Goal: Task Accomplishment & Management: Use online tool/utility

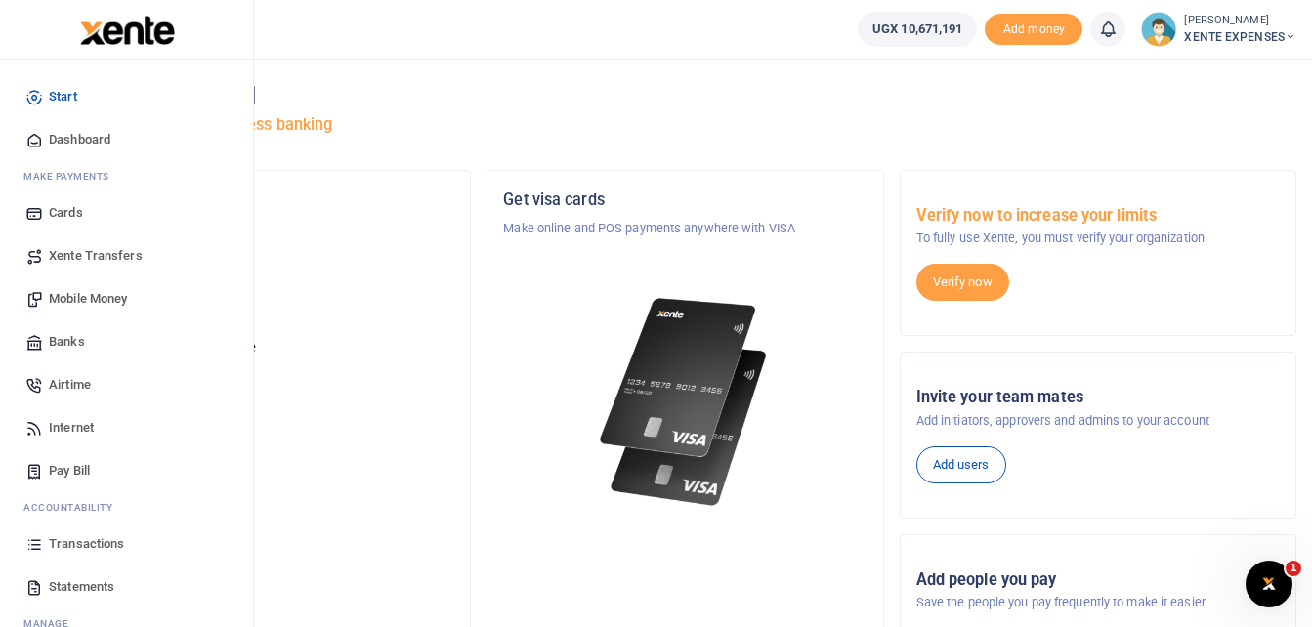
click at [83, 545] on span "Transactions" at bounding box center [86, 544] width 75 height 20
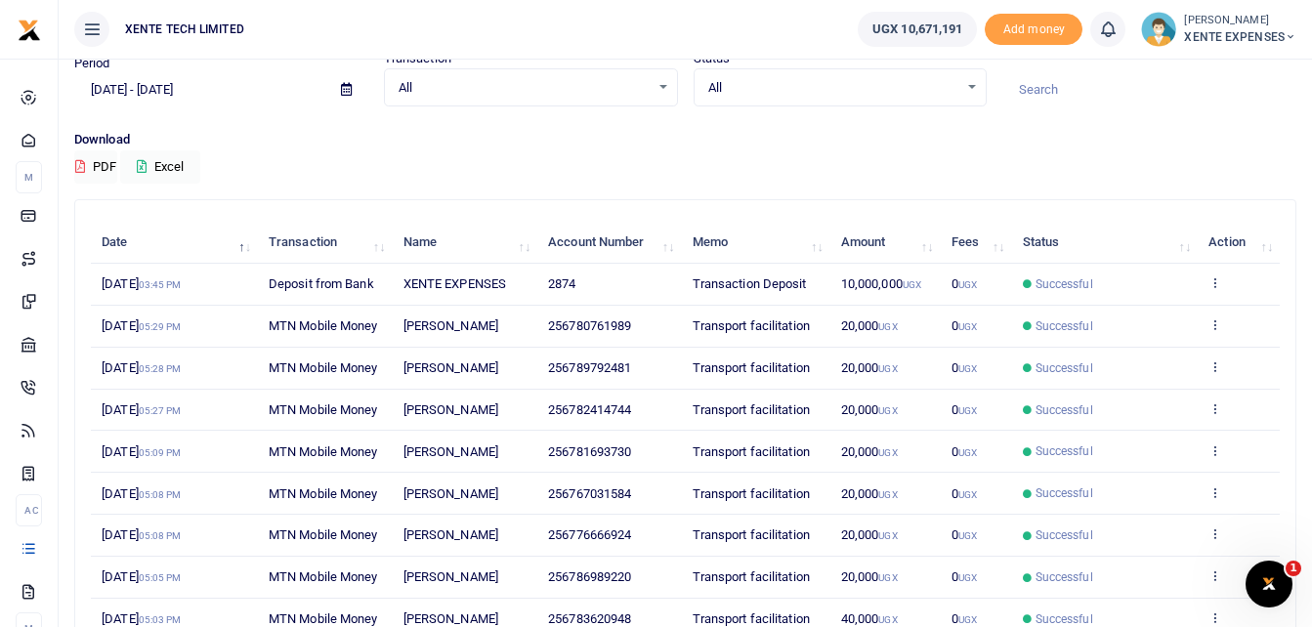
scroll to position [195, 0]
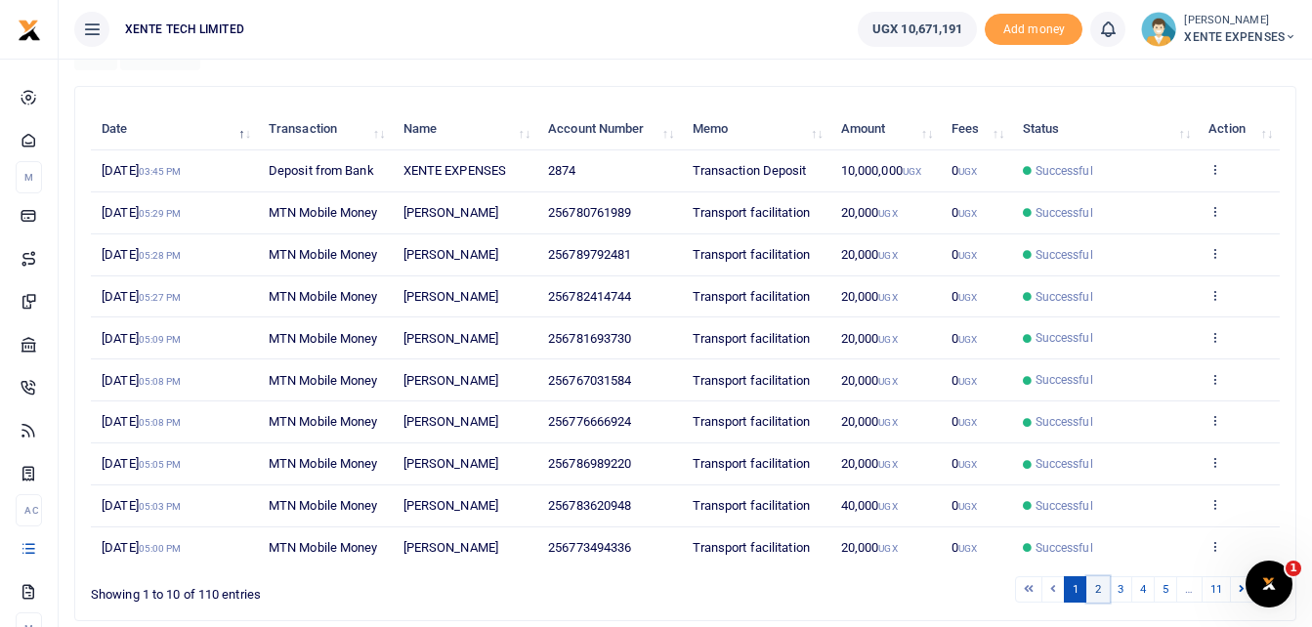
click at [1096, 590] on link "2" at bounding box center [1097, 589] width 23 height 26
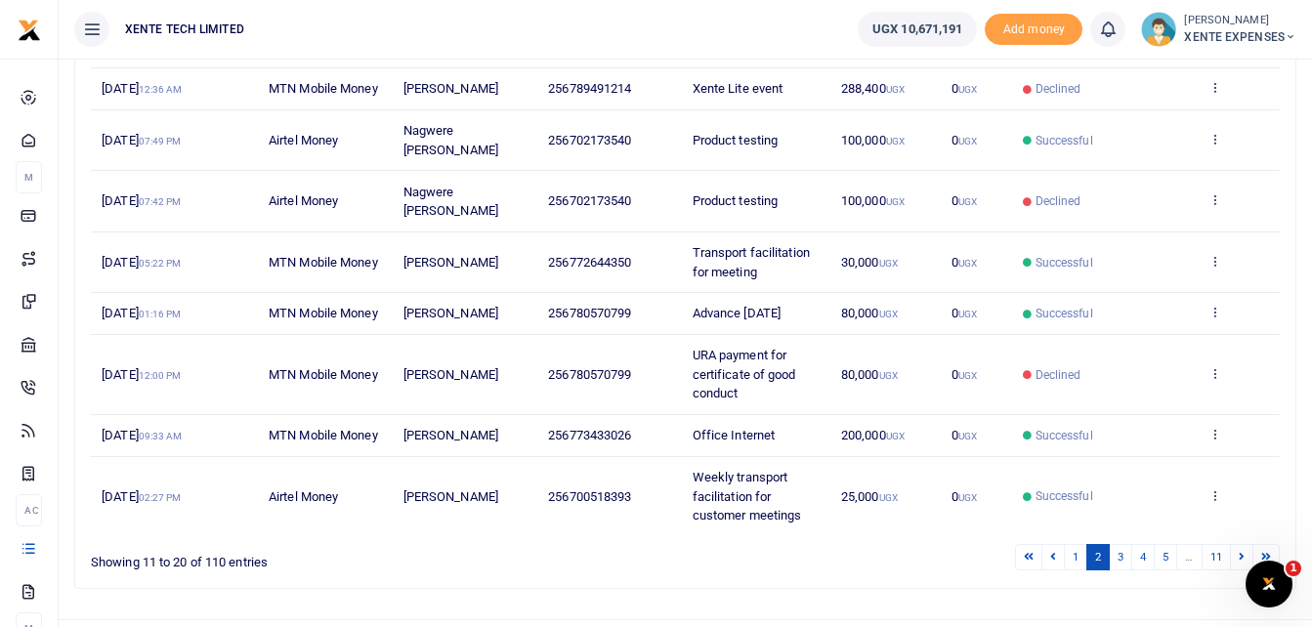
scroll to position [443, 0]
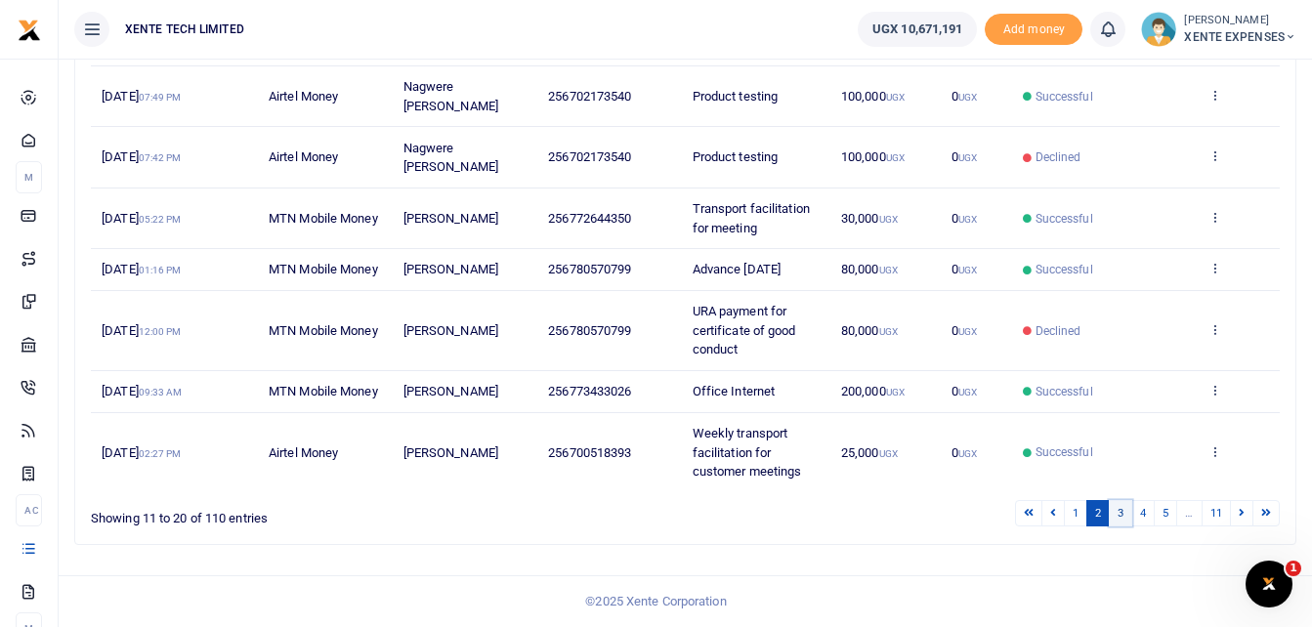
click at [1120, 510] on link "3" at bounding box center [1120, 513] width 23 height 26
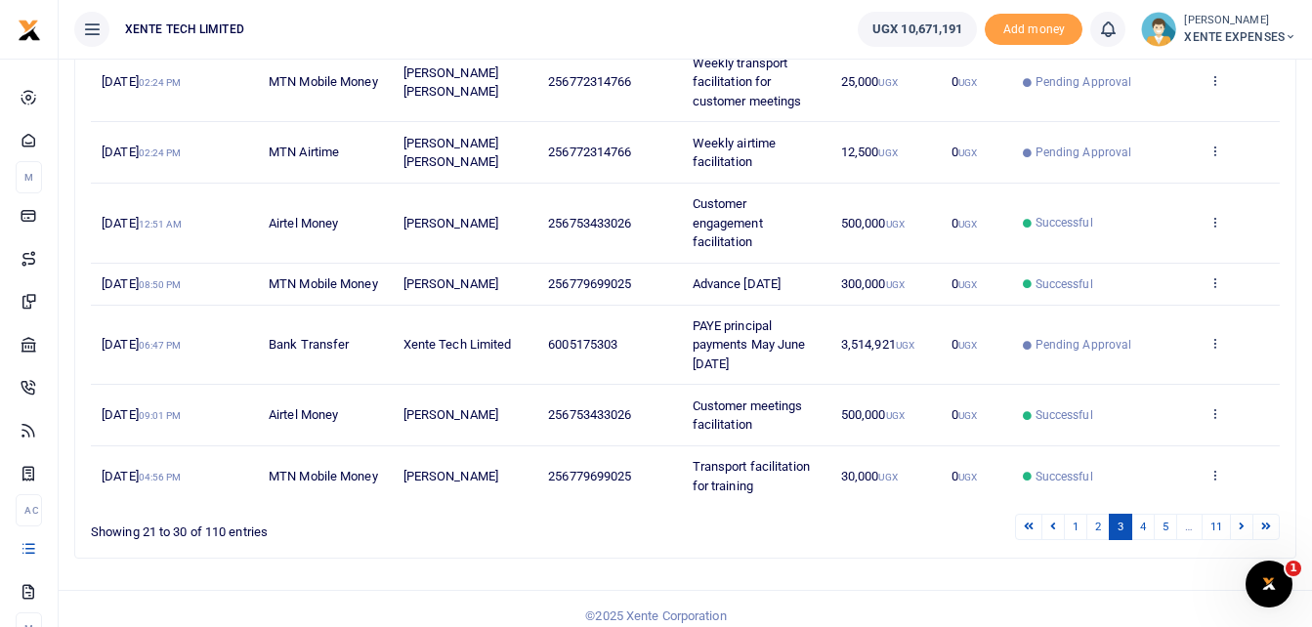
scroll to position [538, 0]
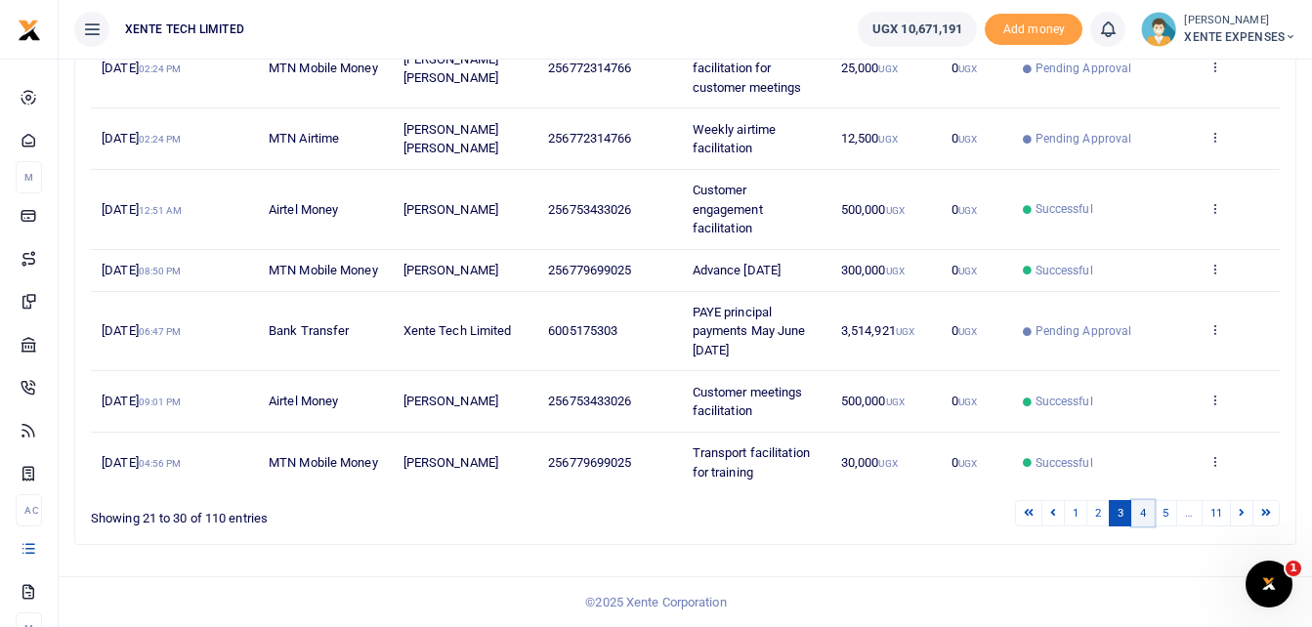
click at [1144, 511] on link "4" at bounding box center [1142, 513] width 23 height 26
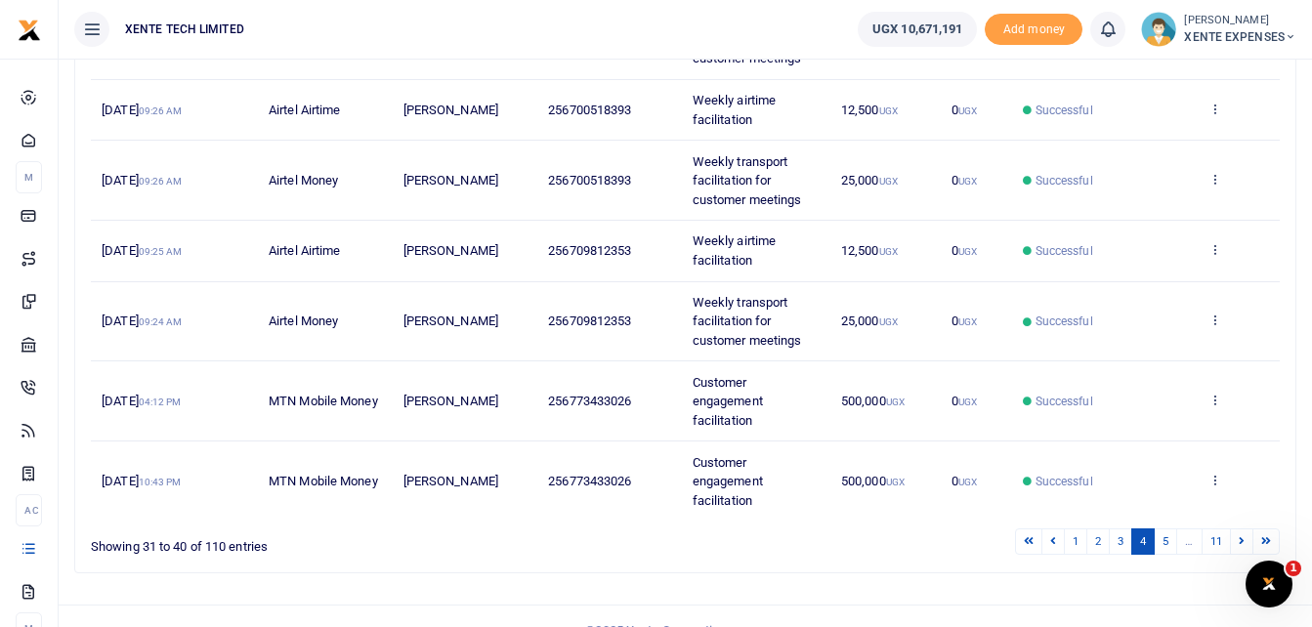
scroll to position [557, 0]
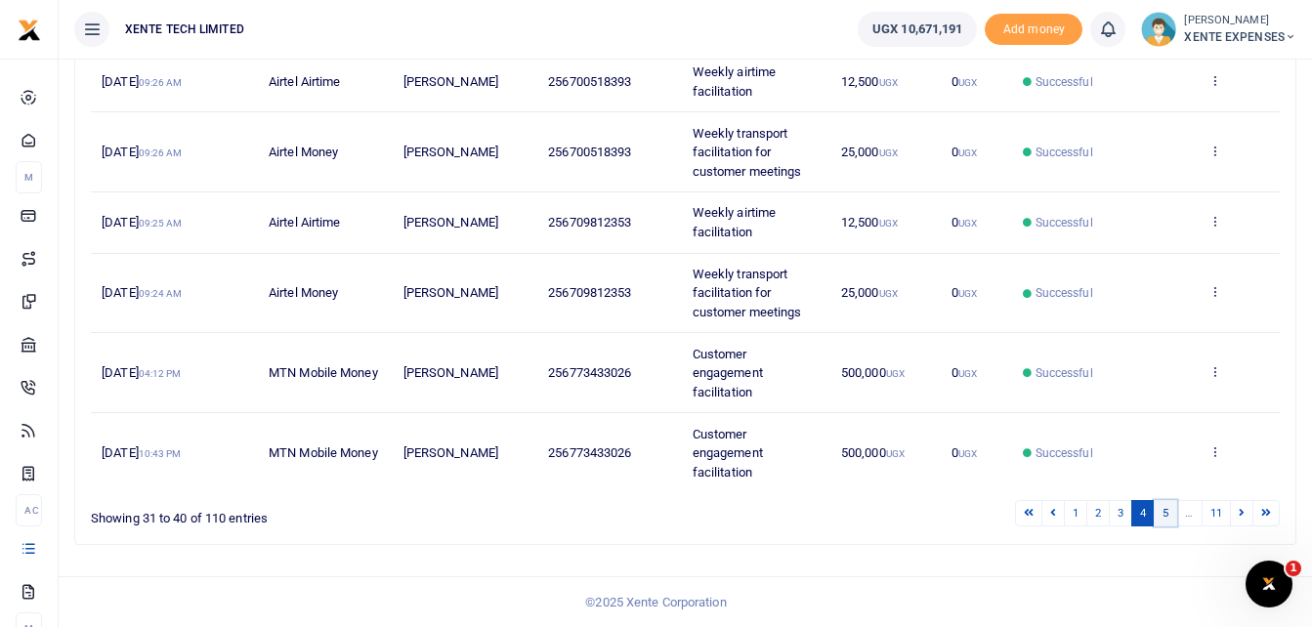
click at [1168, 514] on link "5" at bounding box center [1165, 513] width 23 height 26
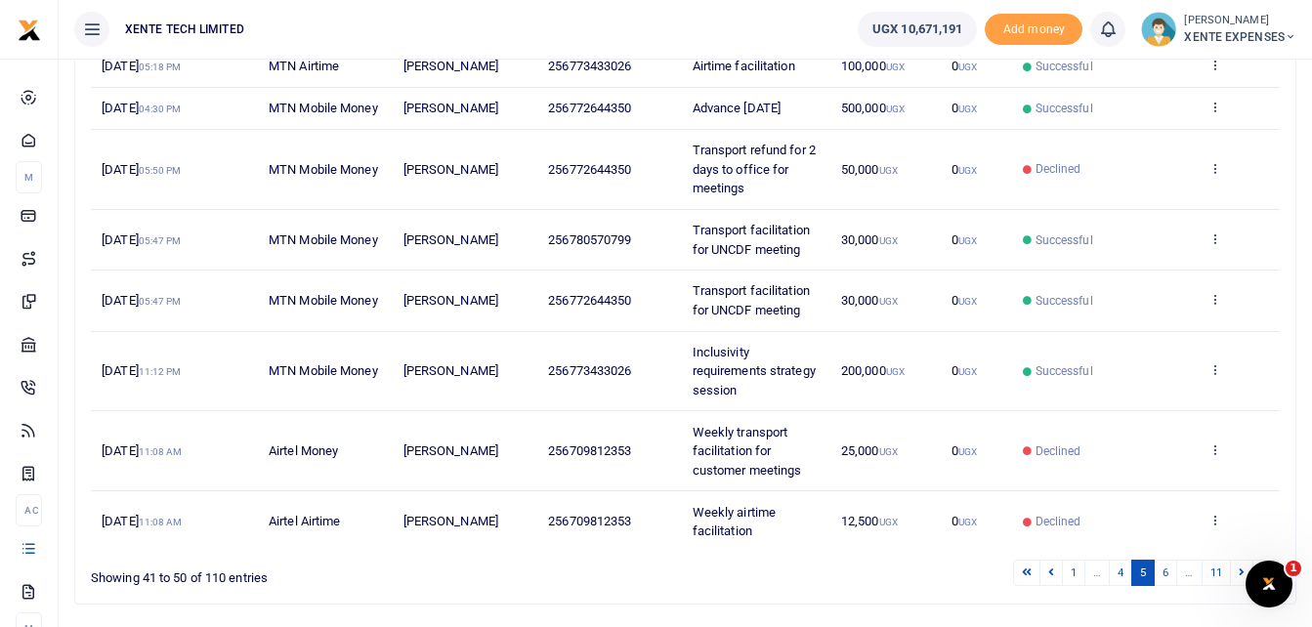
scroll to position [500, 0]
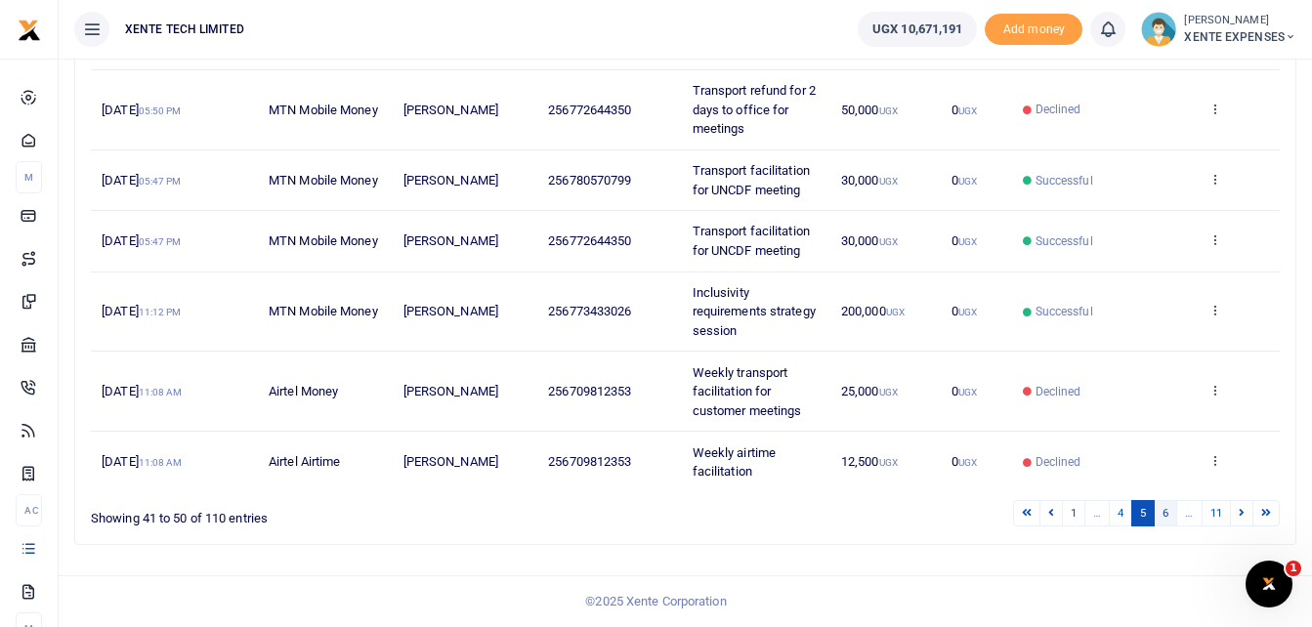
click at [1163, 513] on link "6" at bounding box center [1165, 513] width 23 height 26
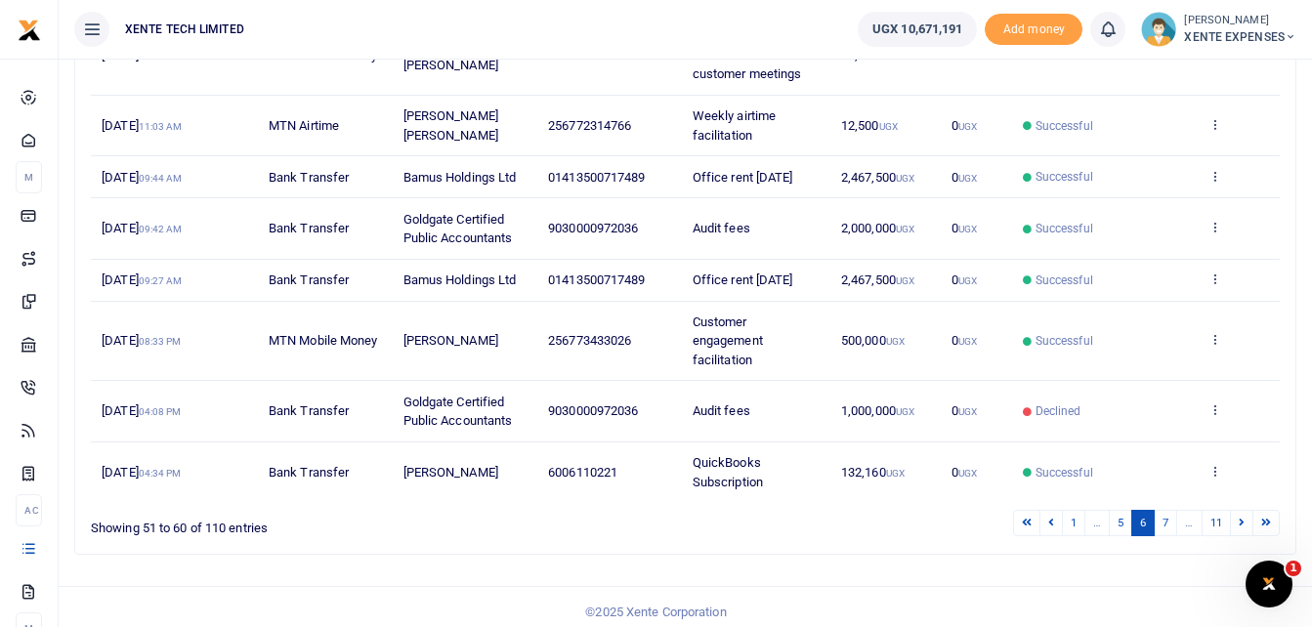
scroll to position [481, 0]
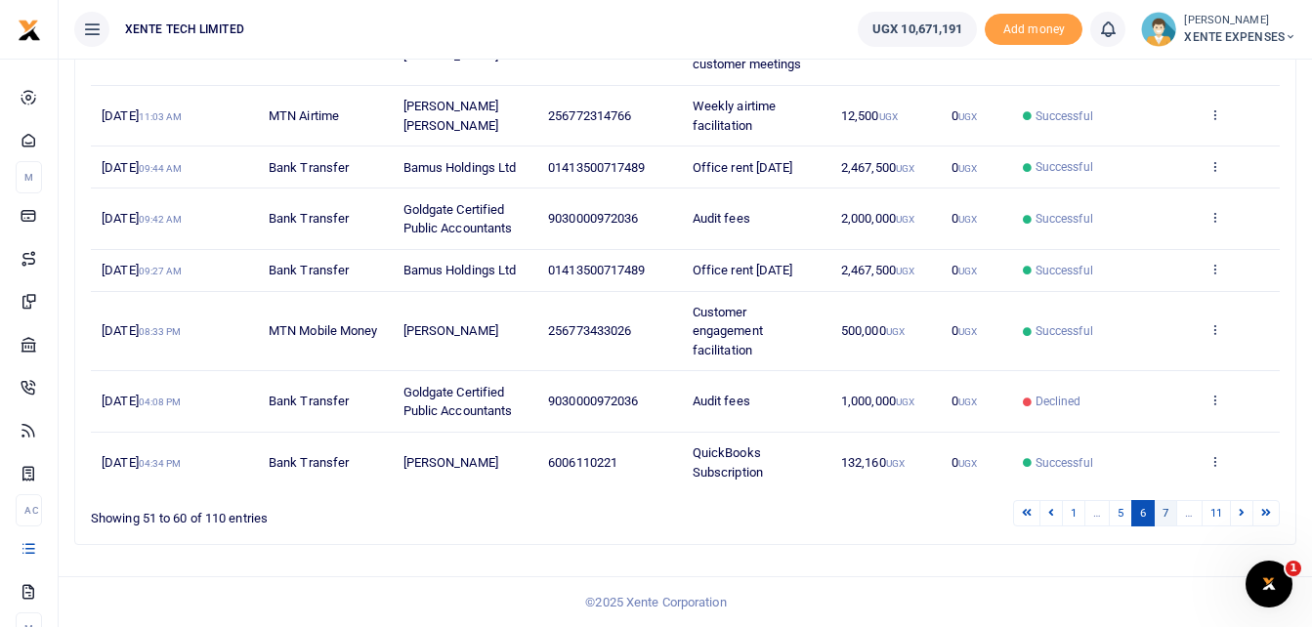
click at [1169, 514] on link "7" at bounding box center [1165, 513] width 23 height 26
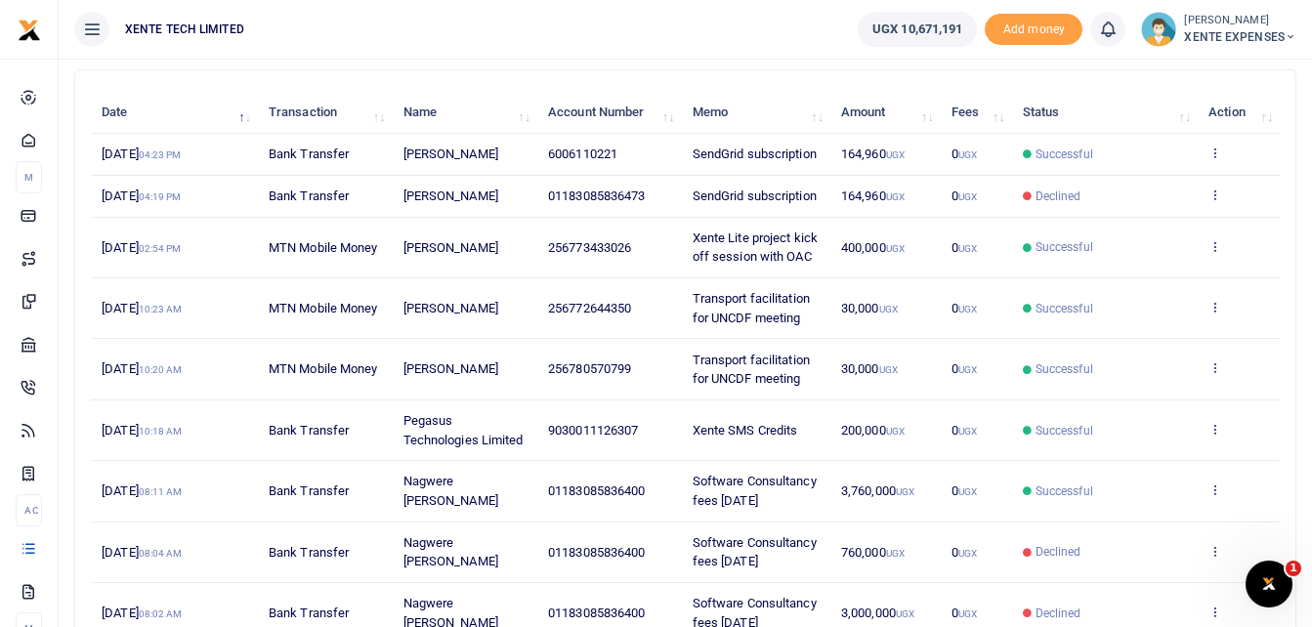
scroll to position [188, 0]
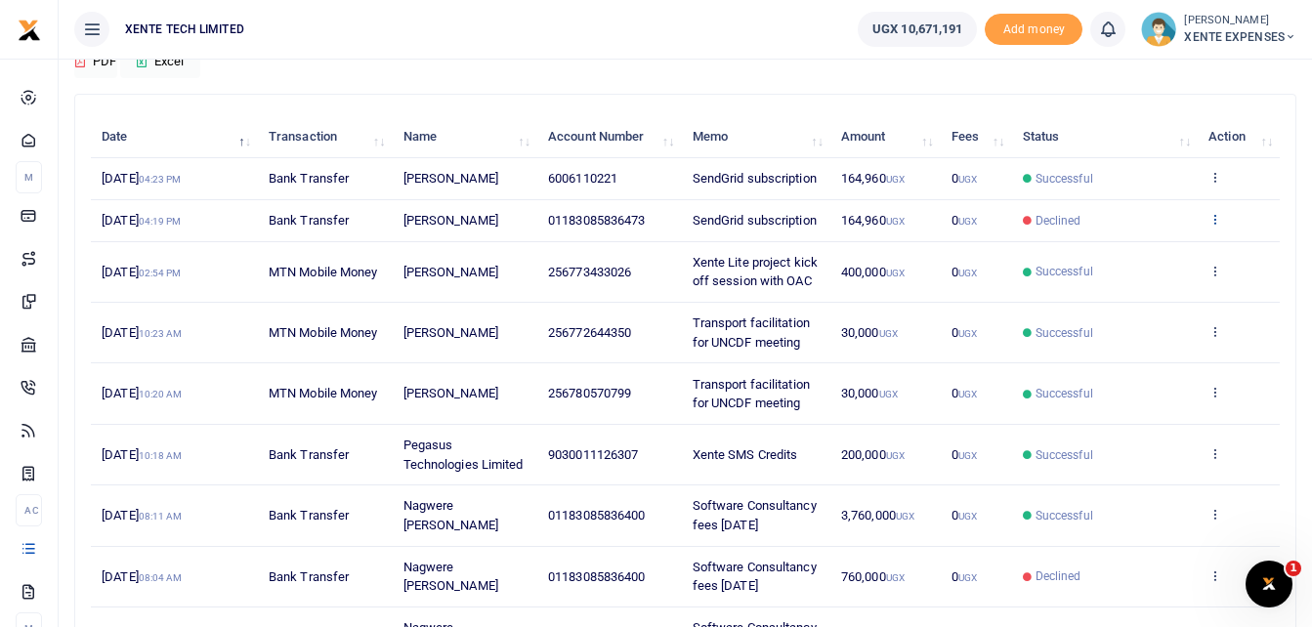
click at [1214, 216] on icon at bounding box center [1214, 219] width 13 height 14
click at [1120, 295] on link "Send again" at bounding box center [1143, 295] width 154 height 27
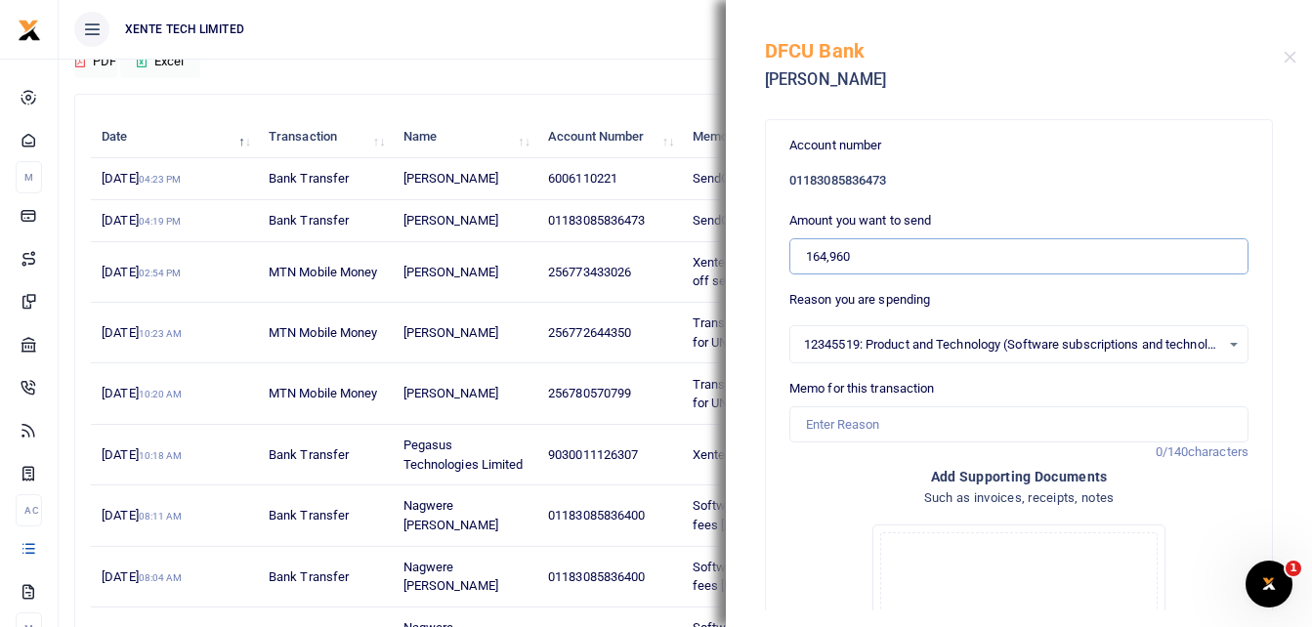
click at [868, 246] on input "164,960" at bounding box center [1018, 256] width 459 height 37
drag, startPoint x: 868, startPoint y: 246, endPoint x: 784, endPoint y: 247, distance: 84.0
click at [784, 247] on div "Account number 01183085836473 Amount you want to send 164,960 Reason you are sp…" at bounding box center [1019, 508] width 506 height 776
type input "9,927,074"
click at [1092, 345] on span "12345519: Product and Technology (Software subscriptions and technology costs)" at bounding box center [1012, 345] width 416 height 20
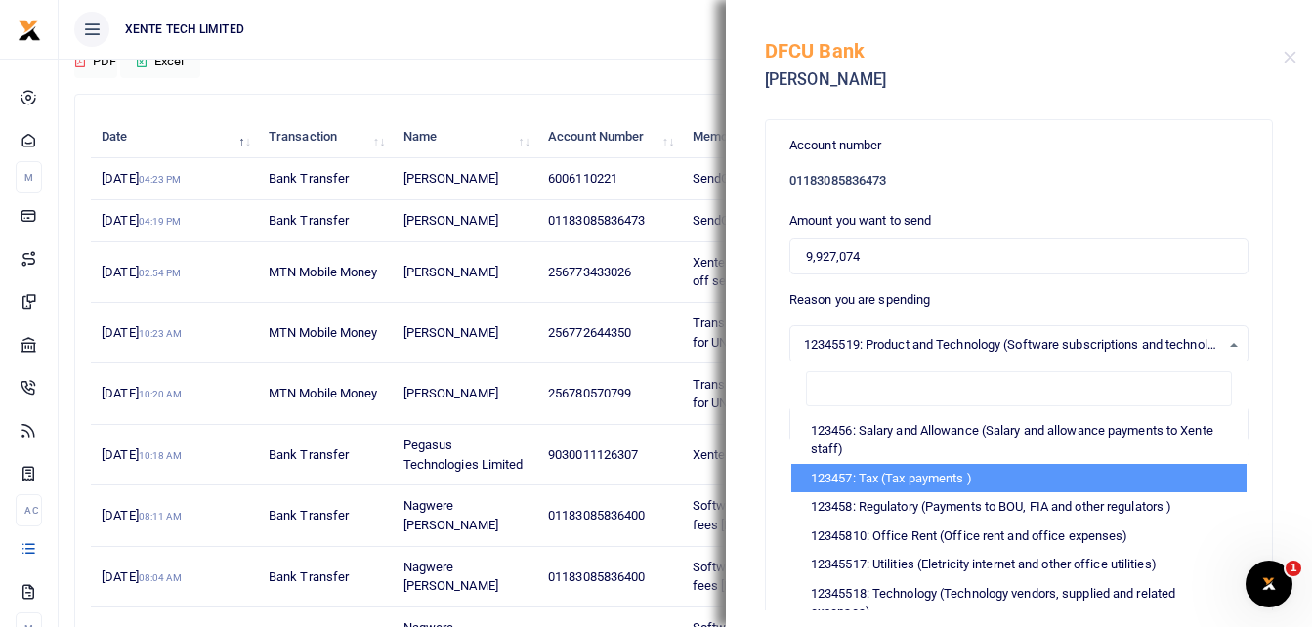
click at [885, 482] on li "123457: Tax (Tax payments )" at bounding box center [1018, 478] width 455 height 29
select select "2"
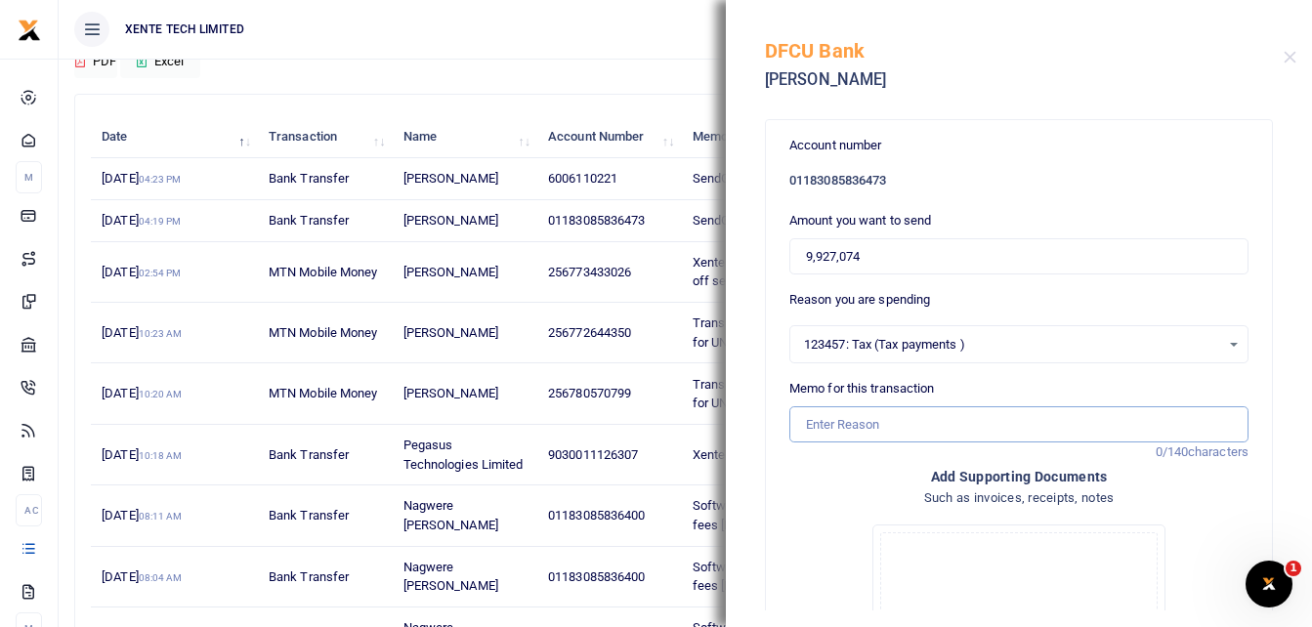
click at [834, 431] on input "Memo for this transaction" at bounding box center [1018, 424] width 459 height 37
click at [977, 421] on input "PAYE principal May June July 2025" at bounding box center [1018, 424] width 459 height 37
type input "PAYE principal May June July August Income Tax 2025"
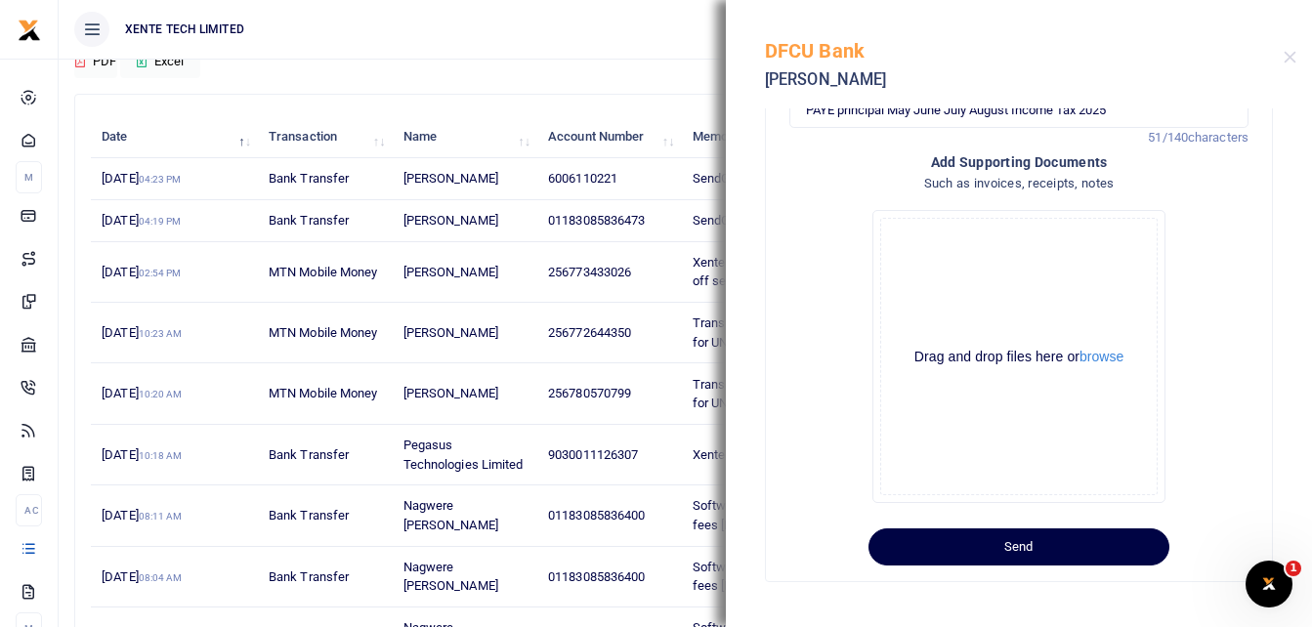
scroll to position [317, 0]
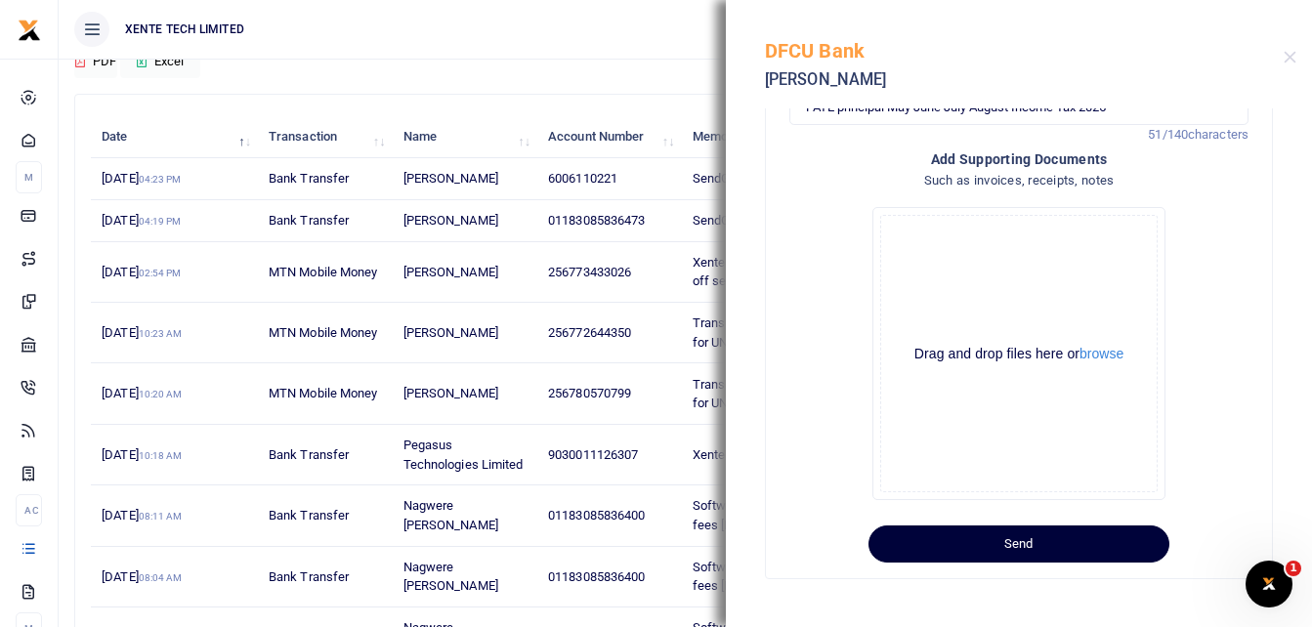
click at [949, 547] on button "Send" at bounding box center [1018, 544] width 301 height 37
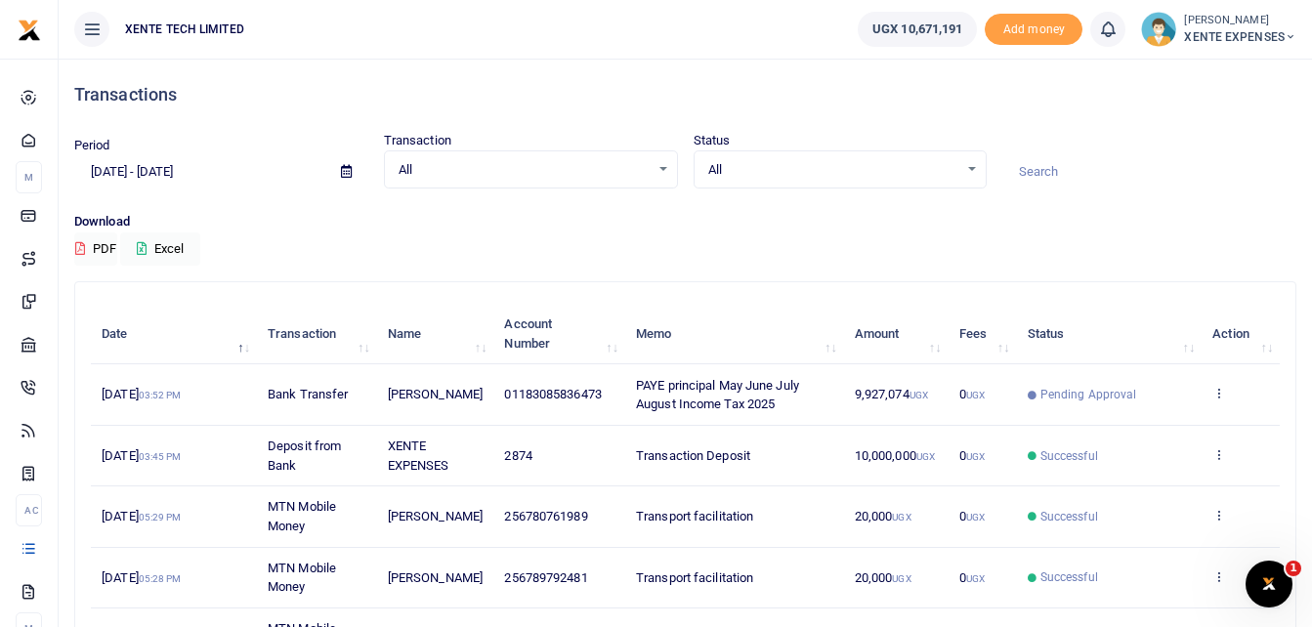
click at [517, 388] on span "01183085836473" at bounding box center [552, 394] width 97 height 15
copy span "01183085836473"
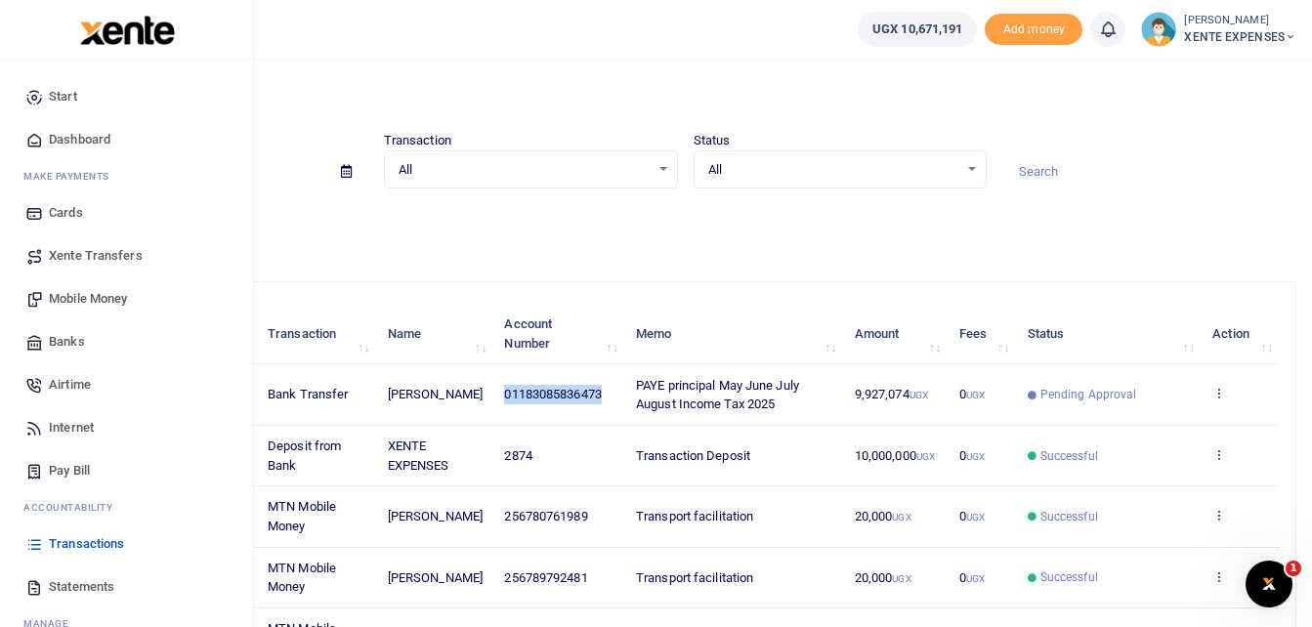
click at [65, 344] on span "Banks" at bounding box center [67, 342] width 36 height 20
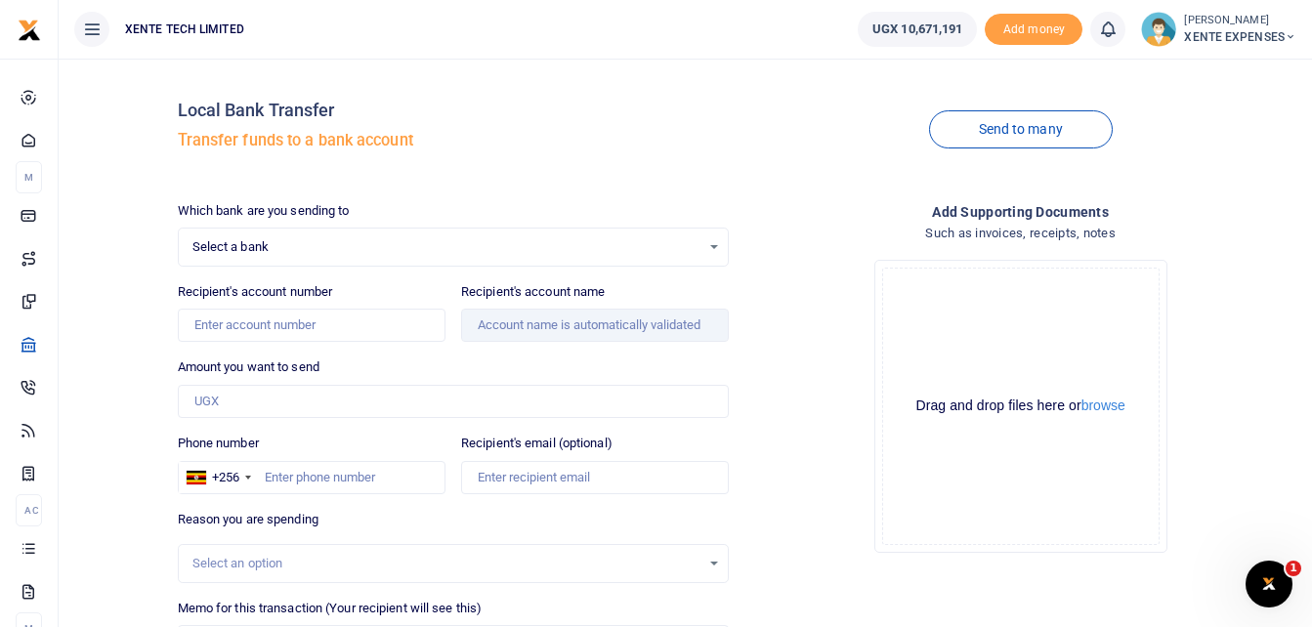
click at [715, 247] on div "Select a bank Select an option..." at bounding box center [454, 246] width 550 height 21
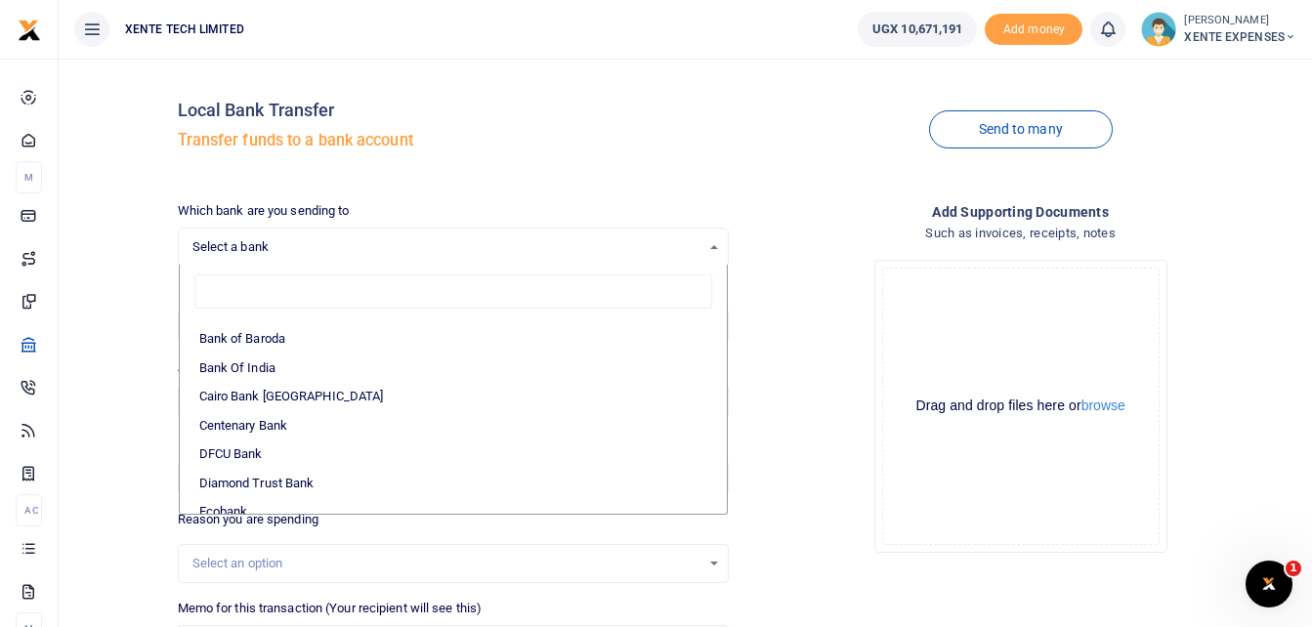
scroll to position [195, 0]
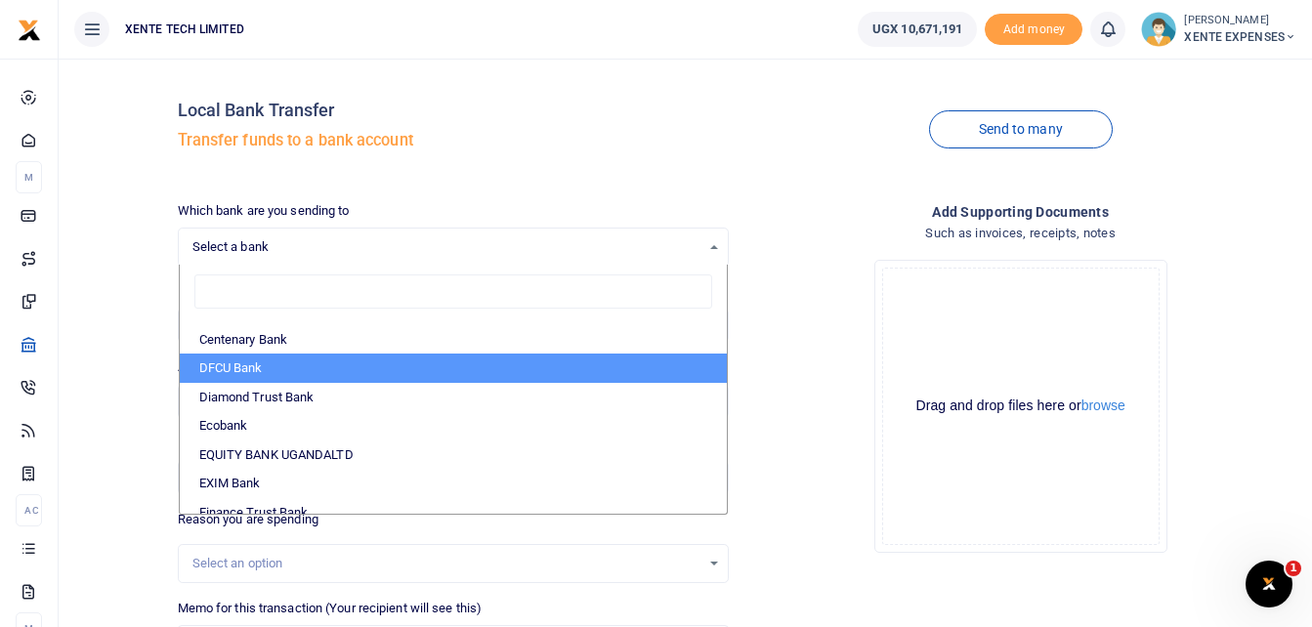
click at [257, 373] on li "DFCU Bank" at bounding box center [454, 368] width 548 height 29
select select "DFCU"
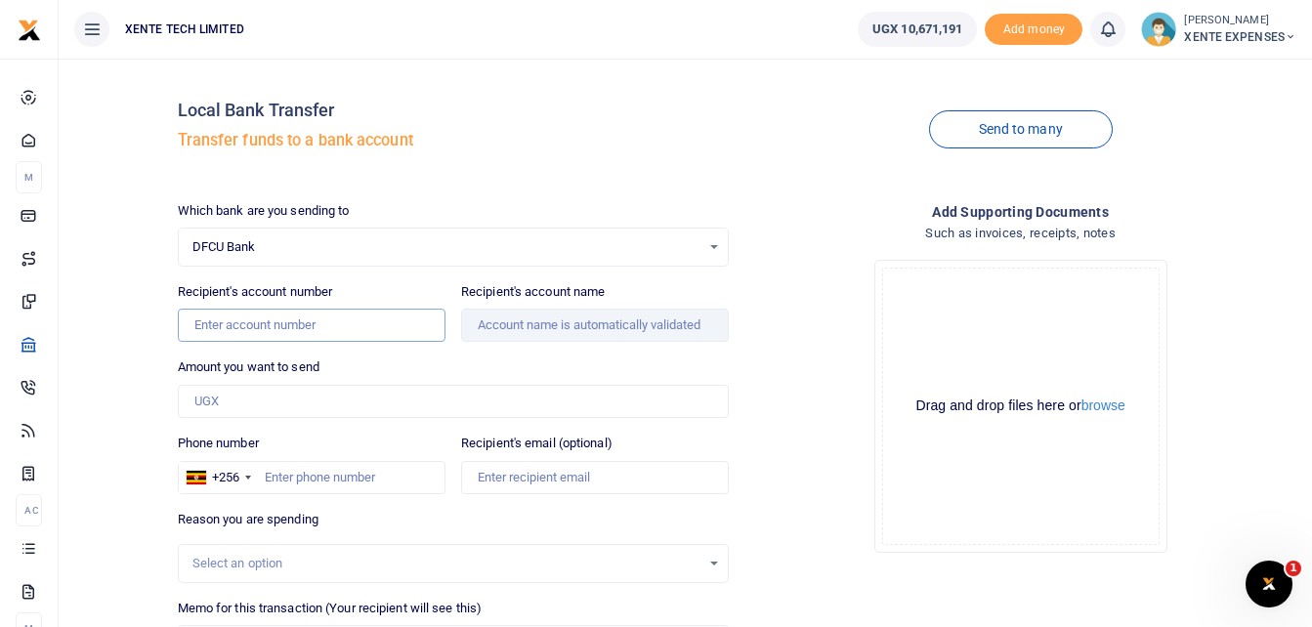
click at [251, 330] on input "Recipient's account number" at bounding box center [312, 325] width 268 height 33
paste input "01183085836473"
type input "01183085836473"
type input "[PERSON_NAME]"
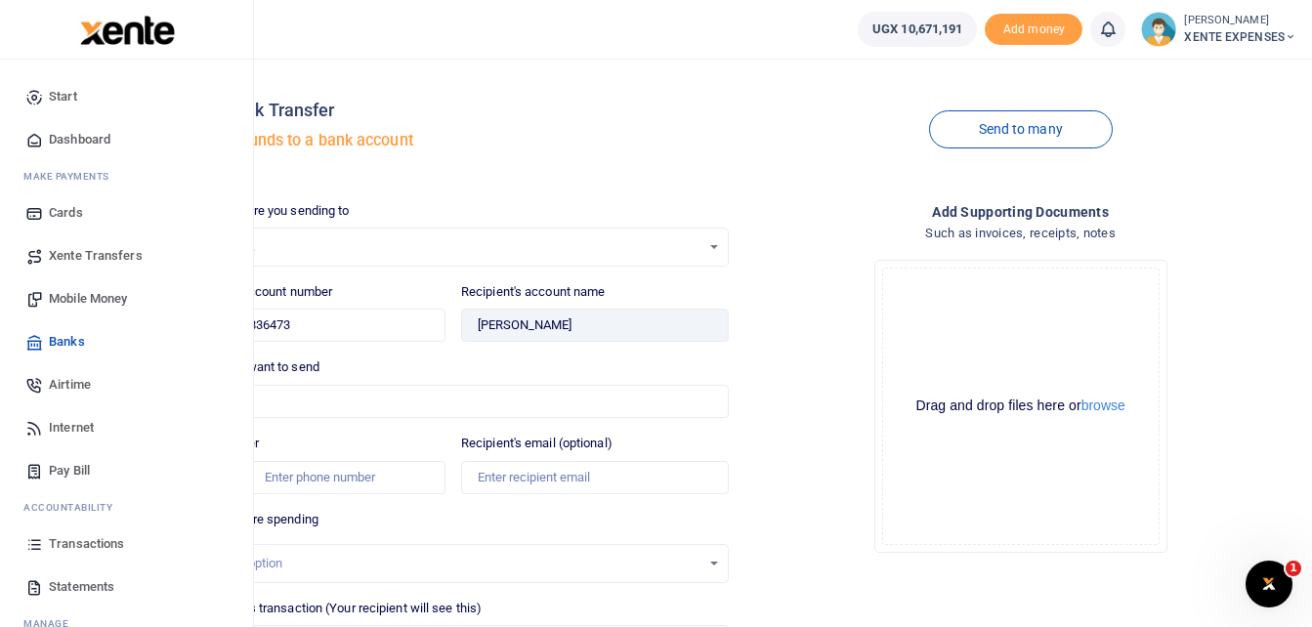
click at [95, 545] on span "Transactions" at bounding box center [86, 544] width 75 height 20
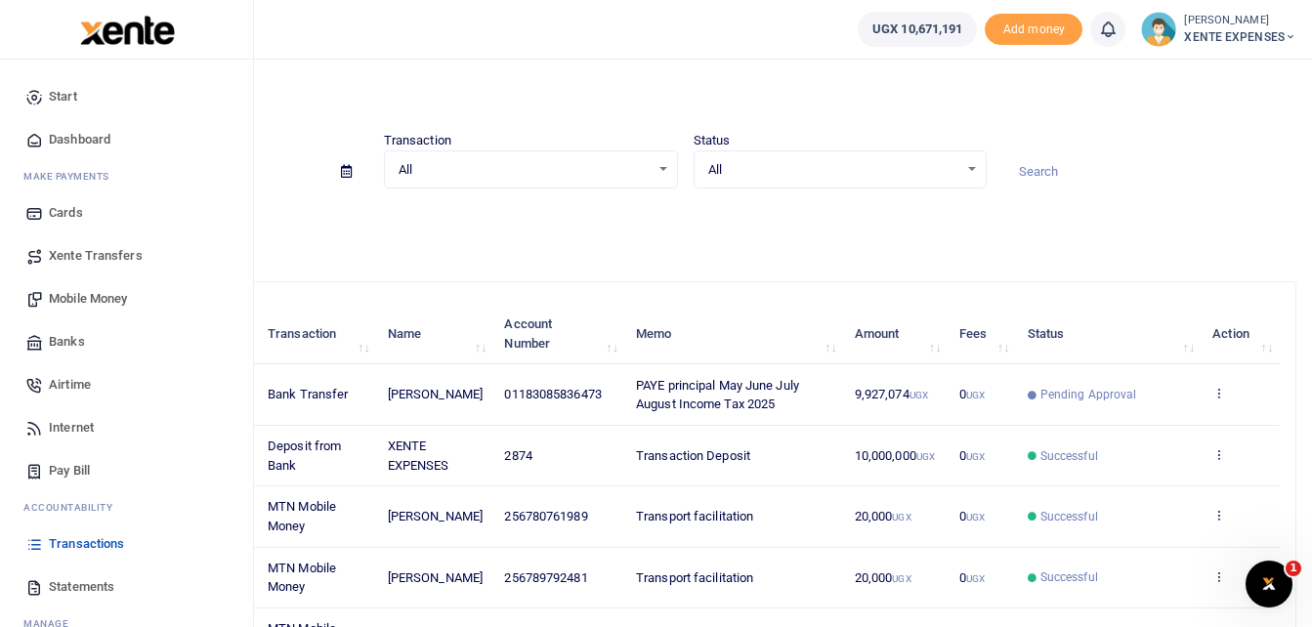
click at [75, 343] on span "Banks" at bounding box center [67, 342] width 36 height 20
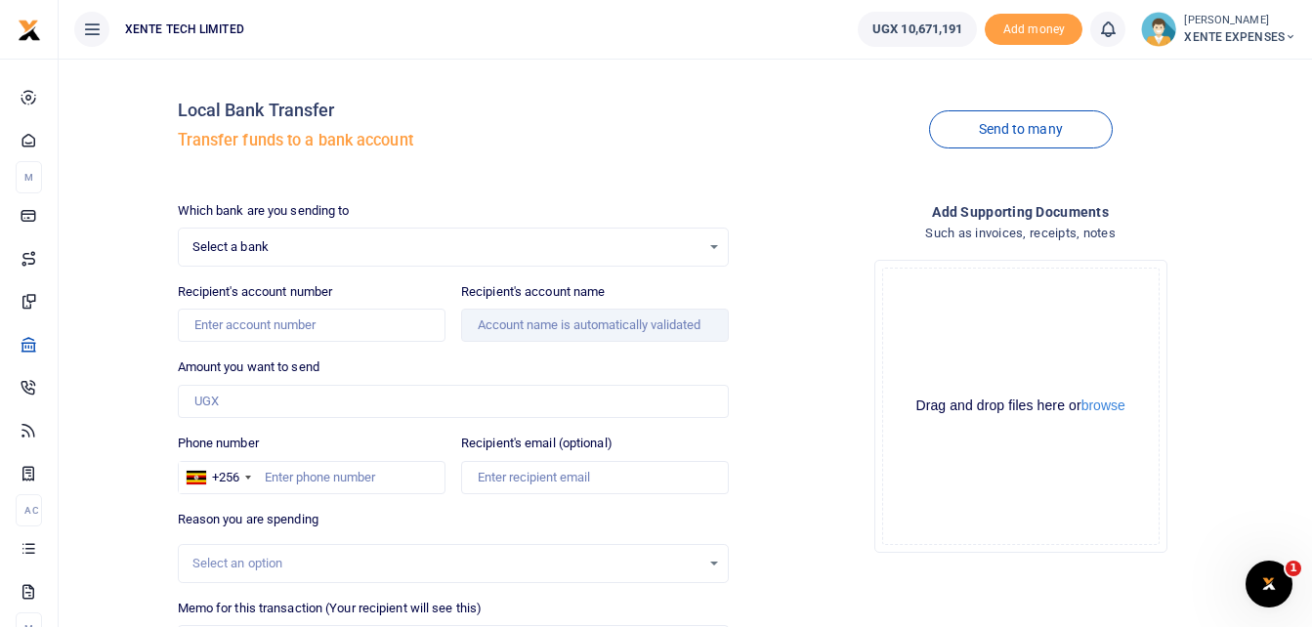
click at [360, 236] on div "Select a bank Select an option..." at bounding box center [454, 246] width 550 height 21
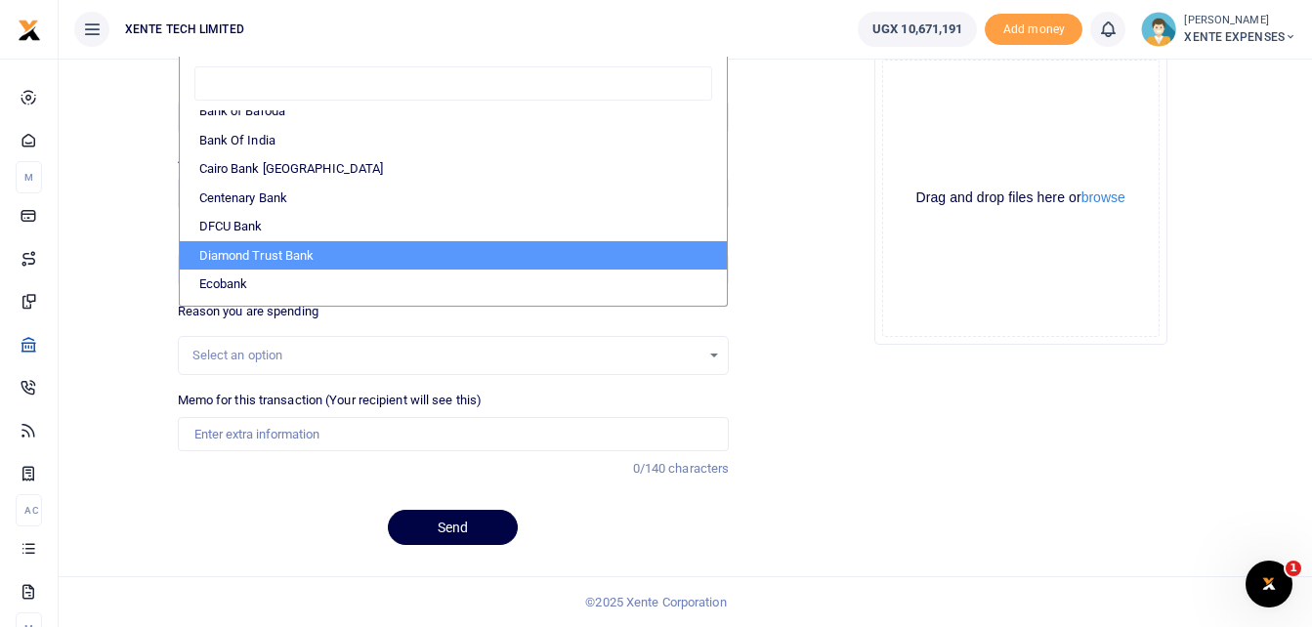
scroll to position [95, 0]
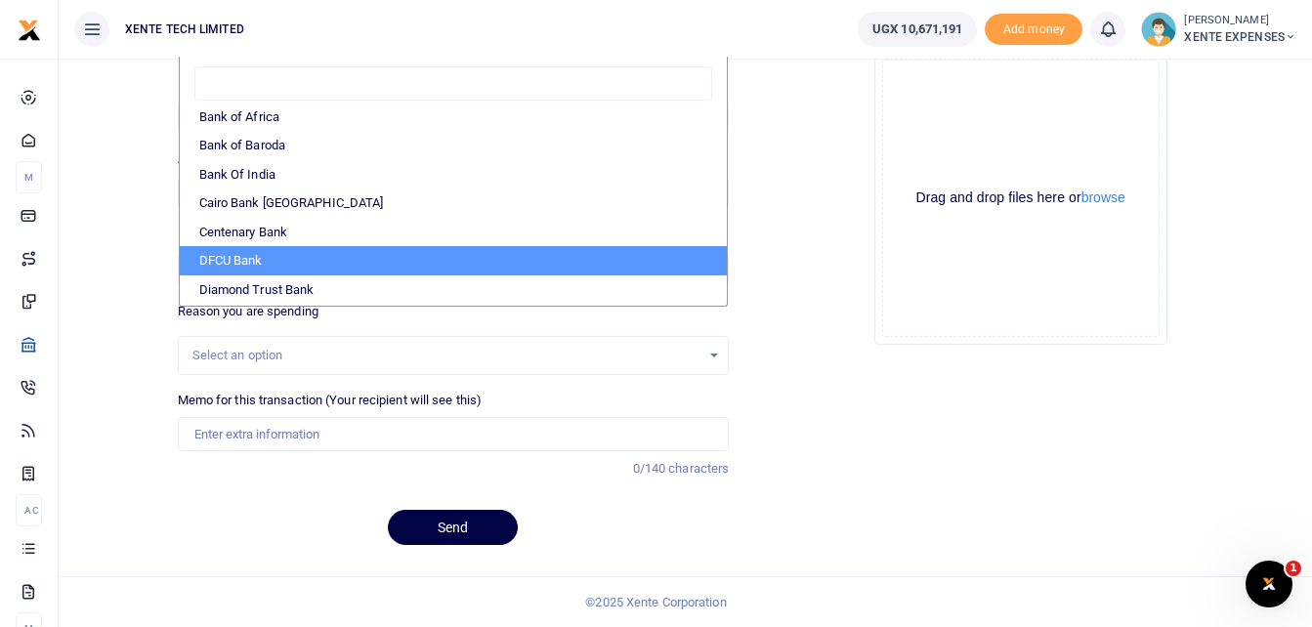
click at [372, 261] on li "DFCU Bank" at bounding box center [454, 260] width 548 height 29
select select "DFCU"
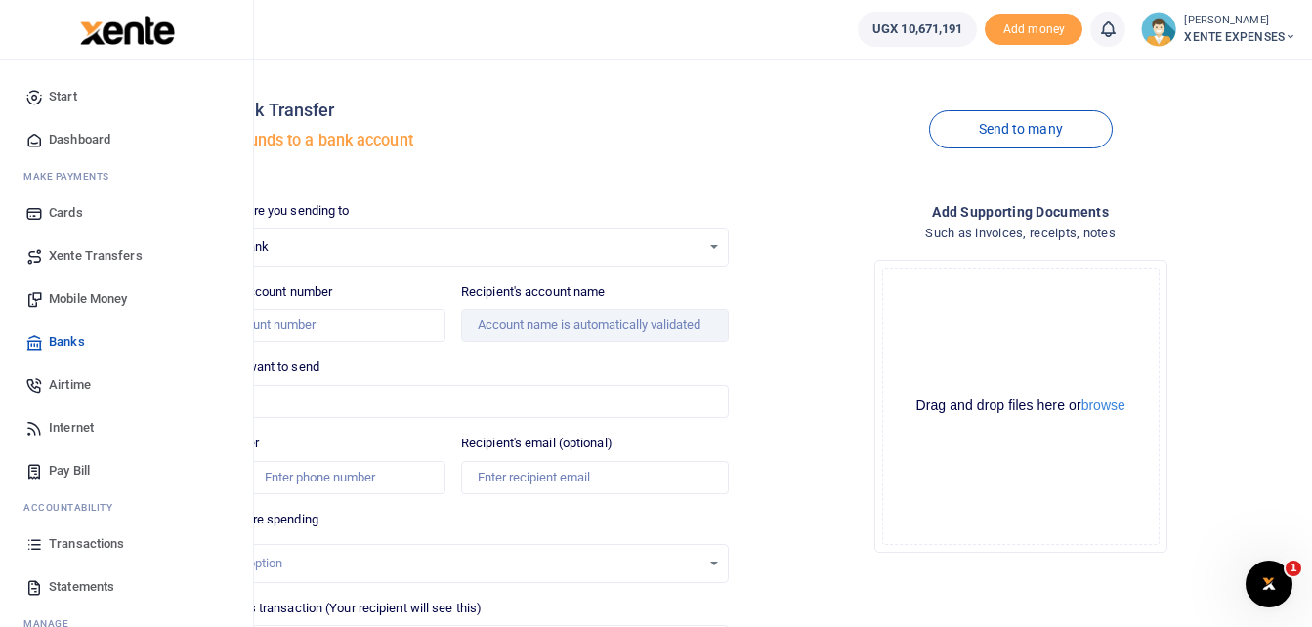
click at [95, 547] on span "Transactions" at bounding box center [86, 544] width 75 height 20
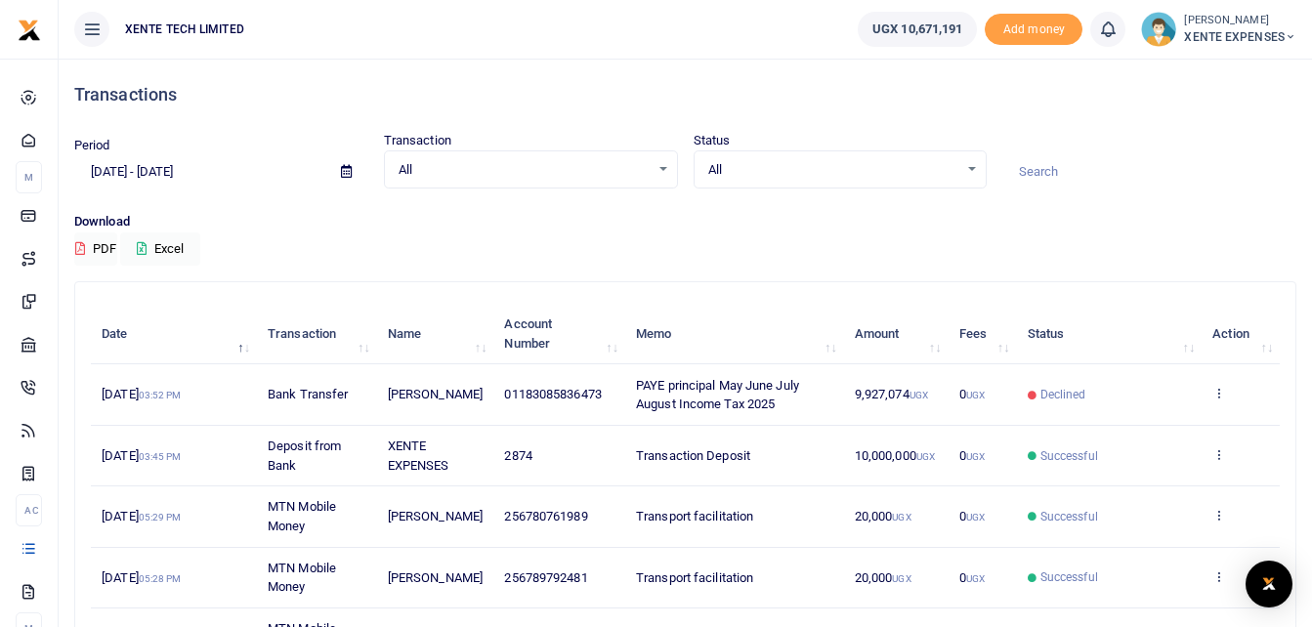
click at [1034, 168] on input at bounding box center [1149, 171] width 294 height 33
paste input "Consultancy fees July 2025 June Rose Etyang"
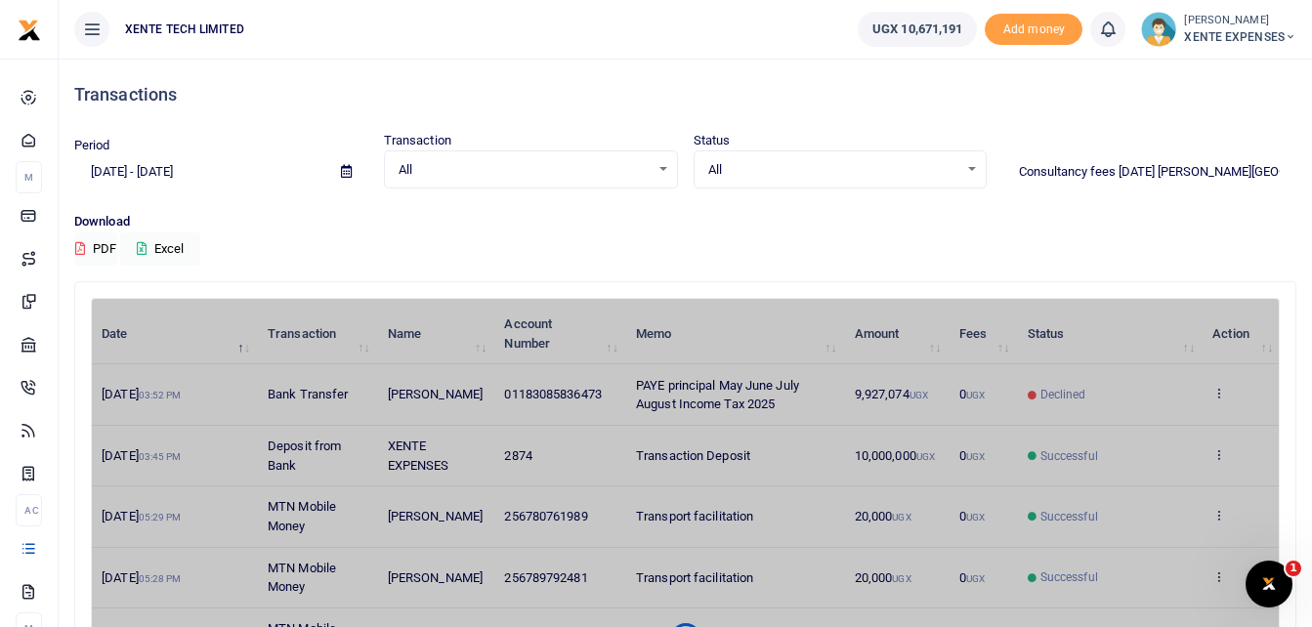
type input "Consultancy fees July 2025 June Rose Etyang"
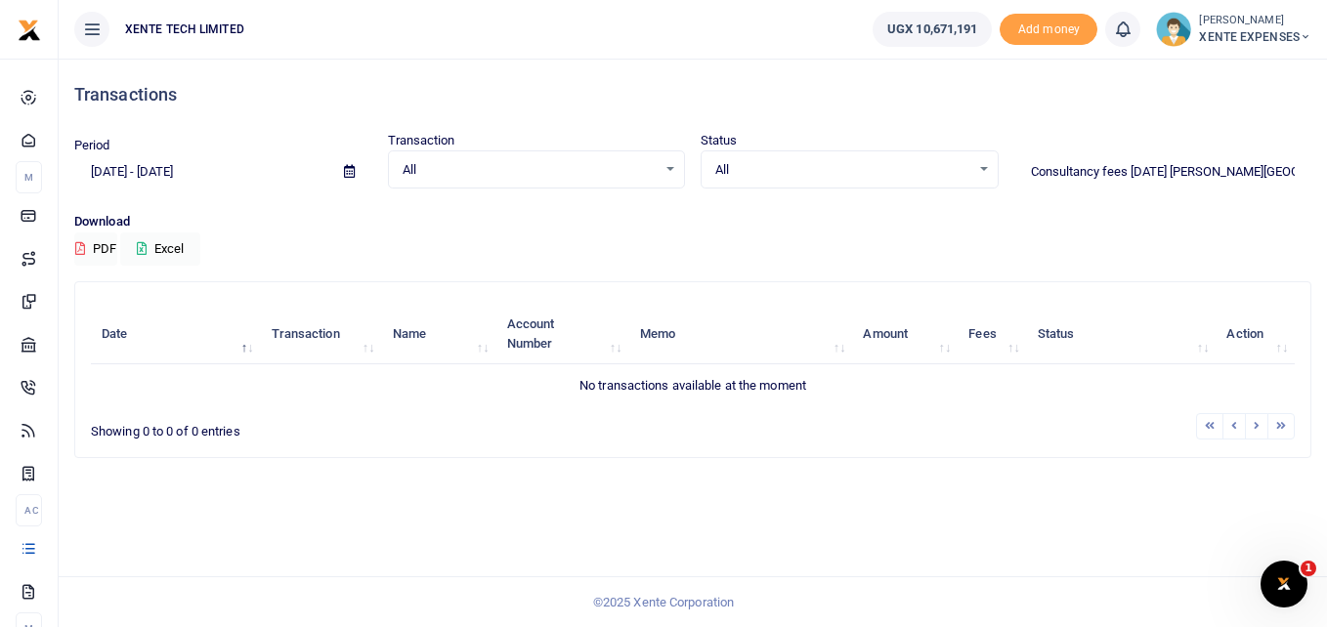
click at [347, 174] on icon at bounding box center [349, 171] width 11 height 13
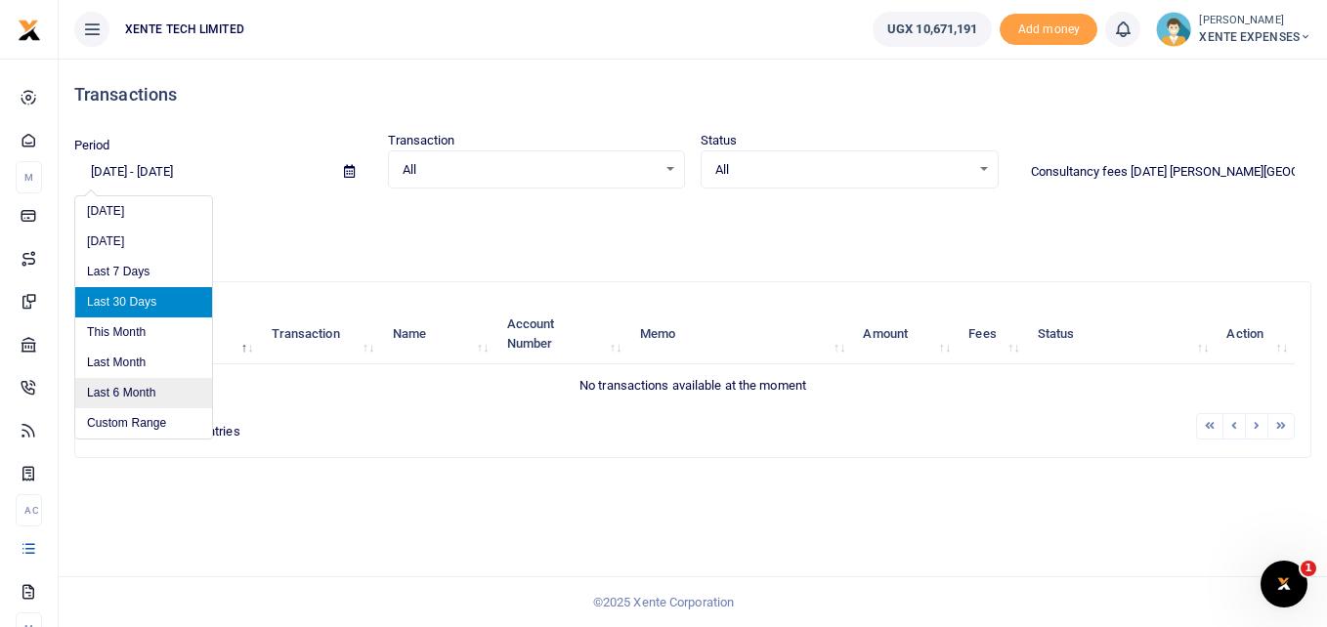
click at [128, 389] on li "Last 6 Month" at bounding box center [143, 393] width 137 height 30
type input "03/26/2025 - 09/26/2025"
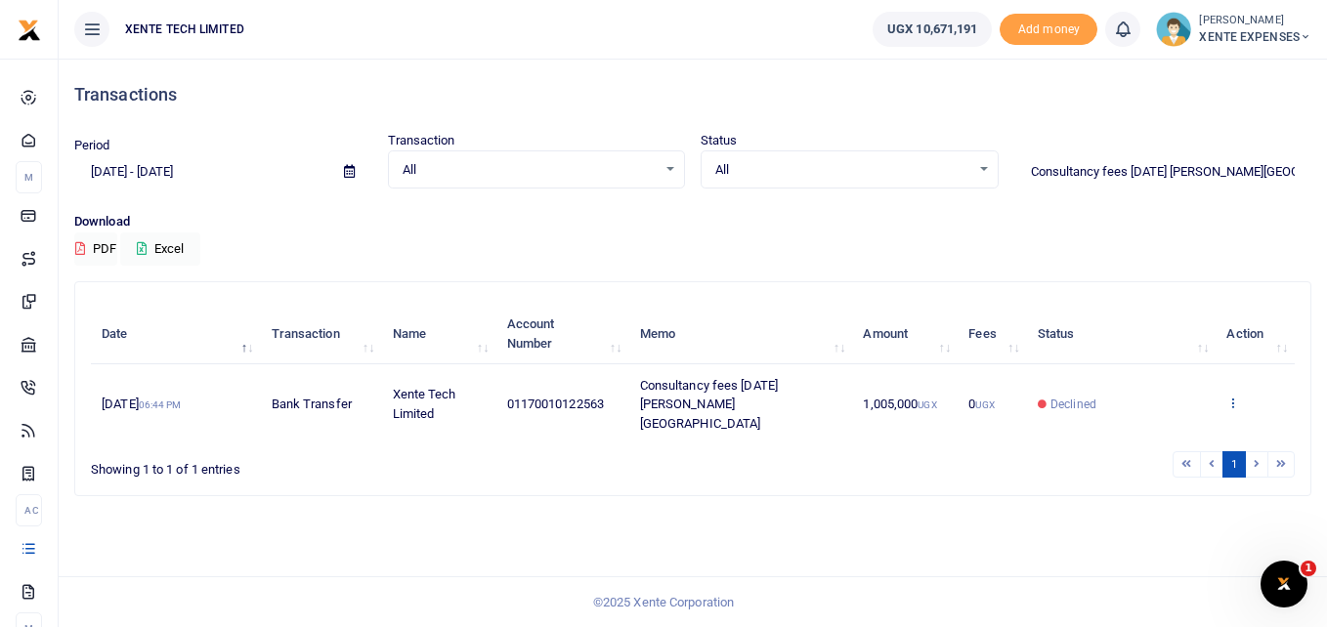
click at [1233, 396] on icon at bounding box center [1232, 403] width 13 height 14
click at [1226, 396] on icon at bounding box center [1232, 403] width 13 height 14
click at [1235, 396] on icon at bounding box center [1232, 403] width 13 height 14
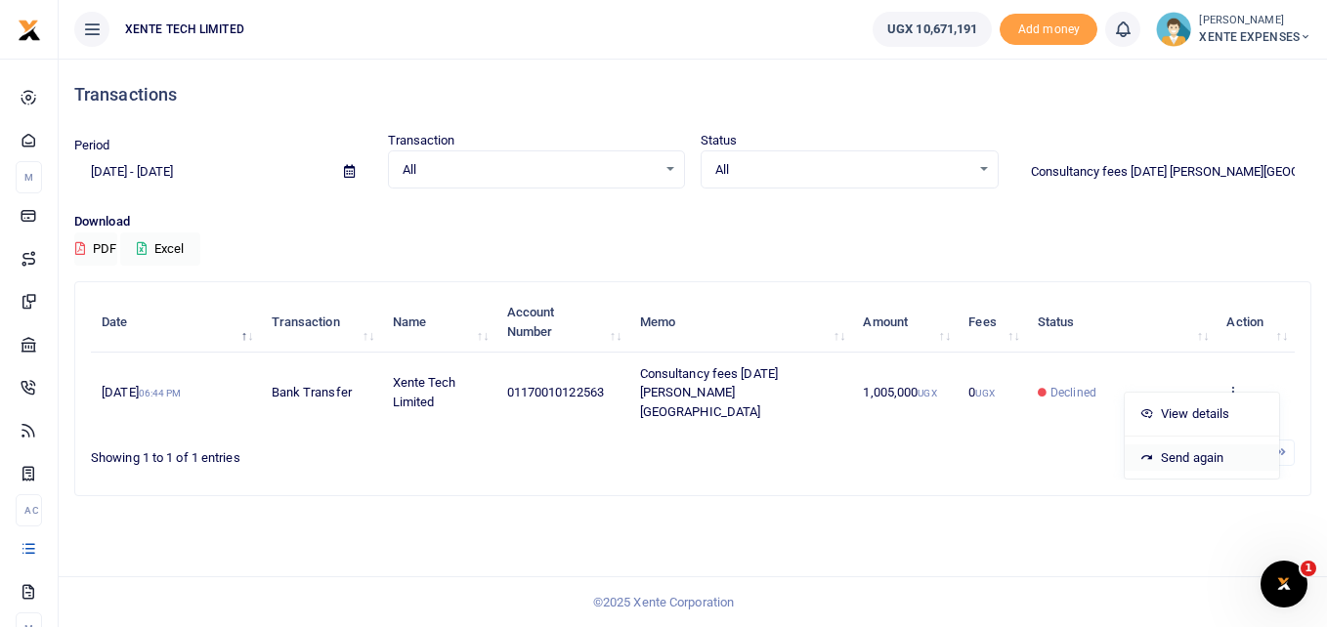
click at [1174, 444] on link "Send again" at bounding box center [1201, 457] width 154 height 27
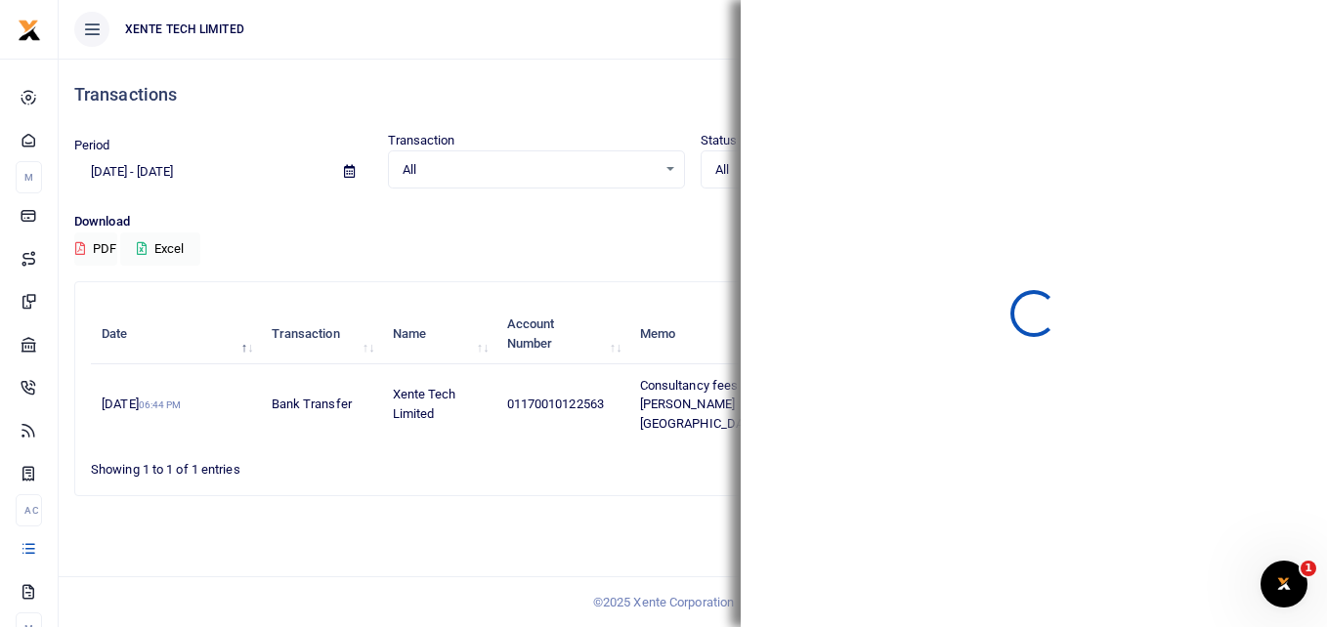
scroll to position [0, 0]
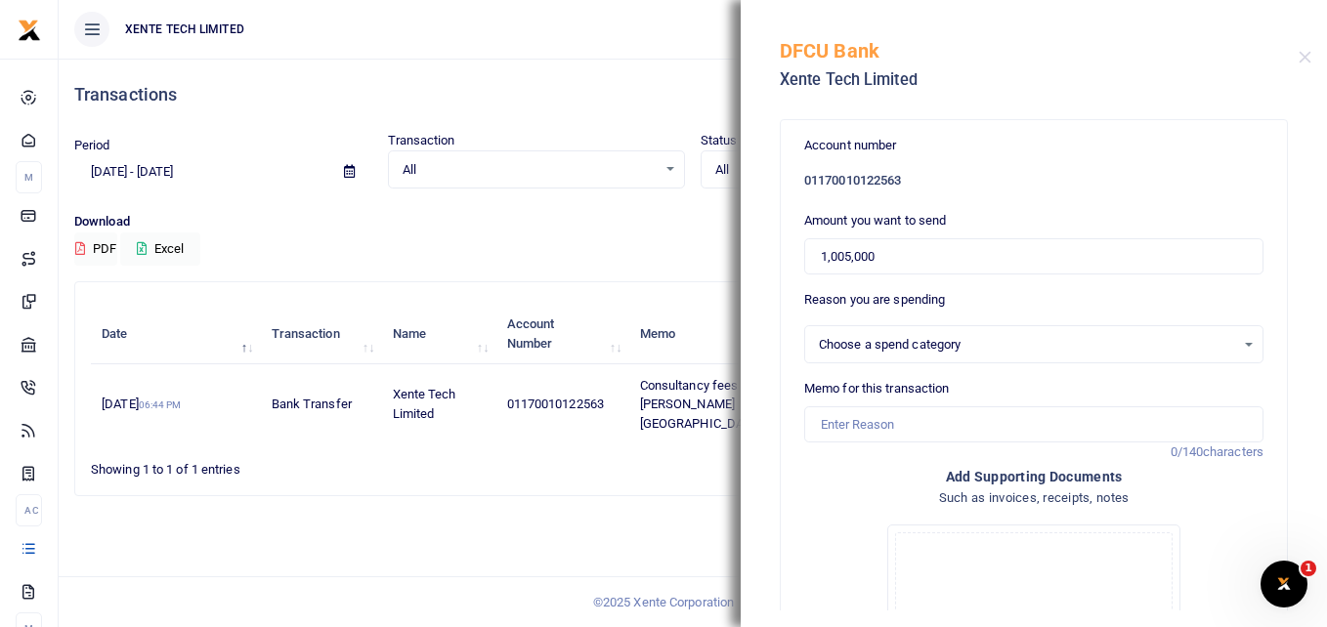
select select "14"
drag, startPoint x: 904, startPoint y: 259, endPoint x: 766, endPoint y: 259, distance: 137.7
click at [766, 259] on div "Account number 01170010122563 Amount you want to send 1,005,000 Reason you are …" at bounding box center [1034, 359] width 586 height 502
type input "5,000,000"
click at [1095, 336] on span "12345520: Professional and consultancy services (Payments to consultants and ot…" at bounding box center [1027, 345] width 416 height 20
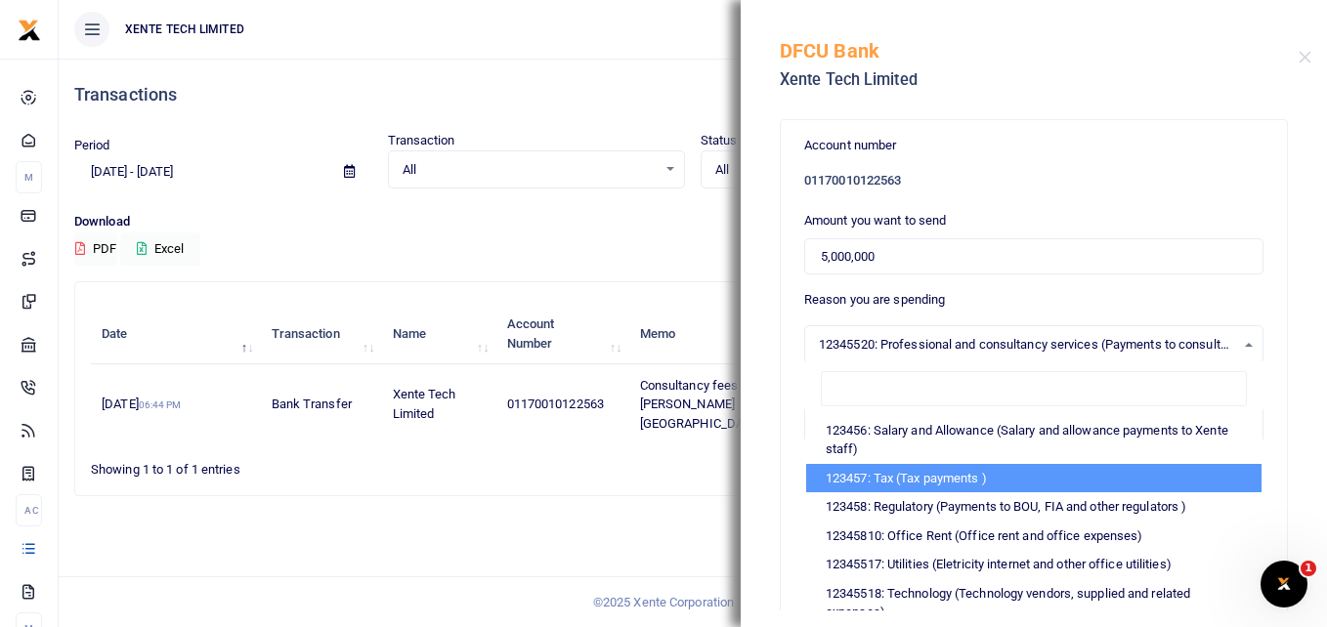
click at [919, 476] on li "123457: Tax (Tax payments )" at bounding box center [1033, 478] width 455 height 29
select select "2"
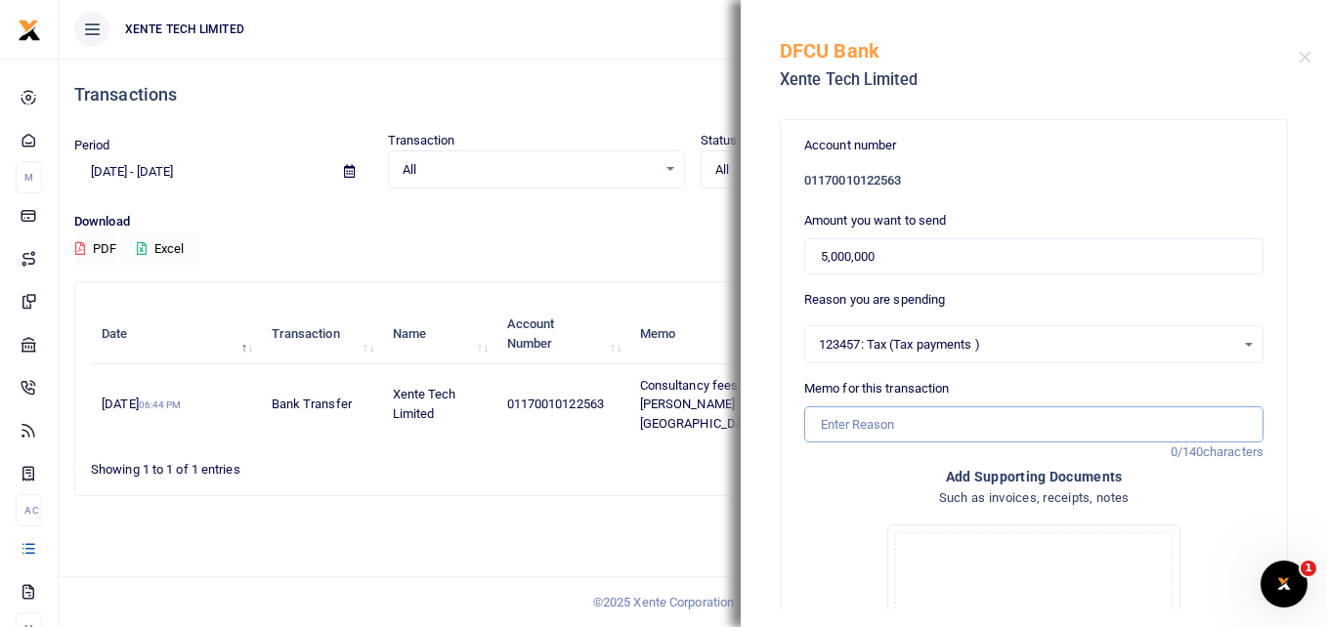
click at [852, 425] on input "Memo for this transaction" at bounding box center [1033, 424] width 459 height 37
type input "PAYE principal May June July August Income Tax 2025"
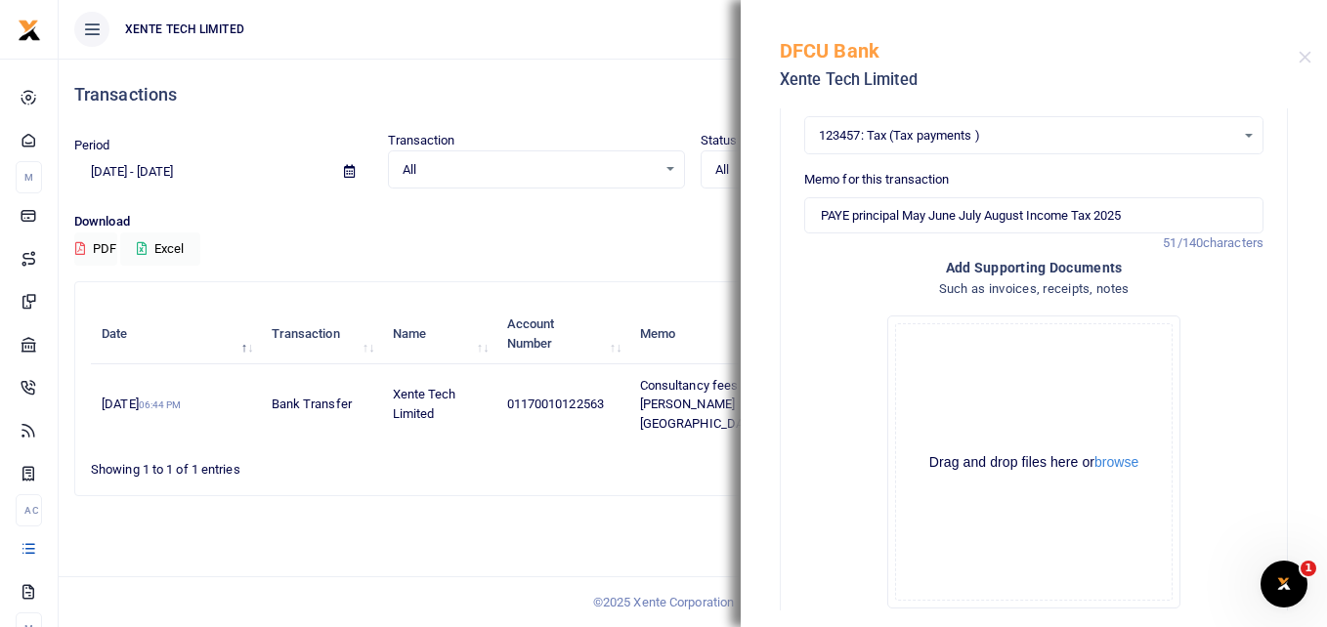
scroll to position [317, 0]
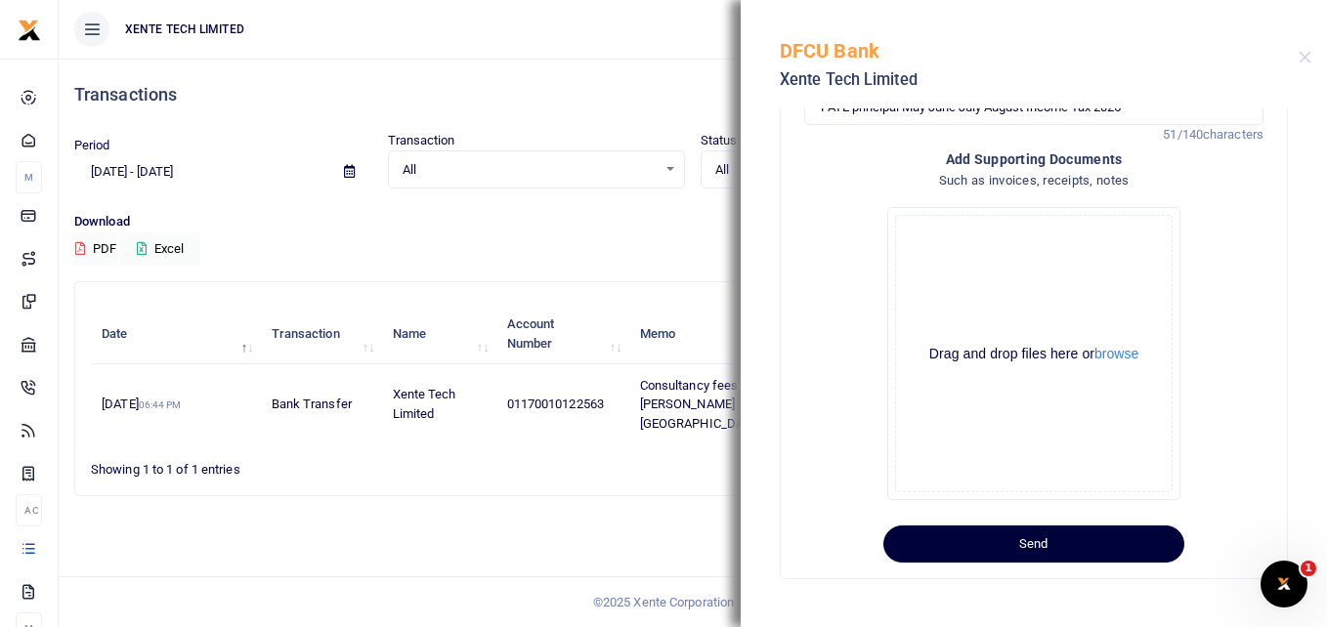
click at [1049, 536] on button "Send" at bounding box center [1033, 544] width 301 height 37
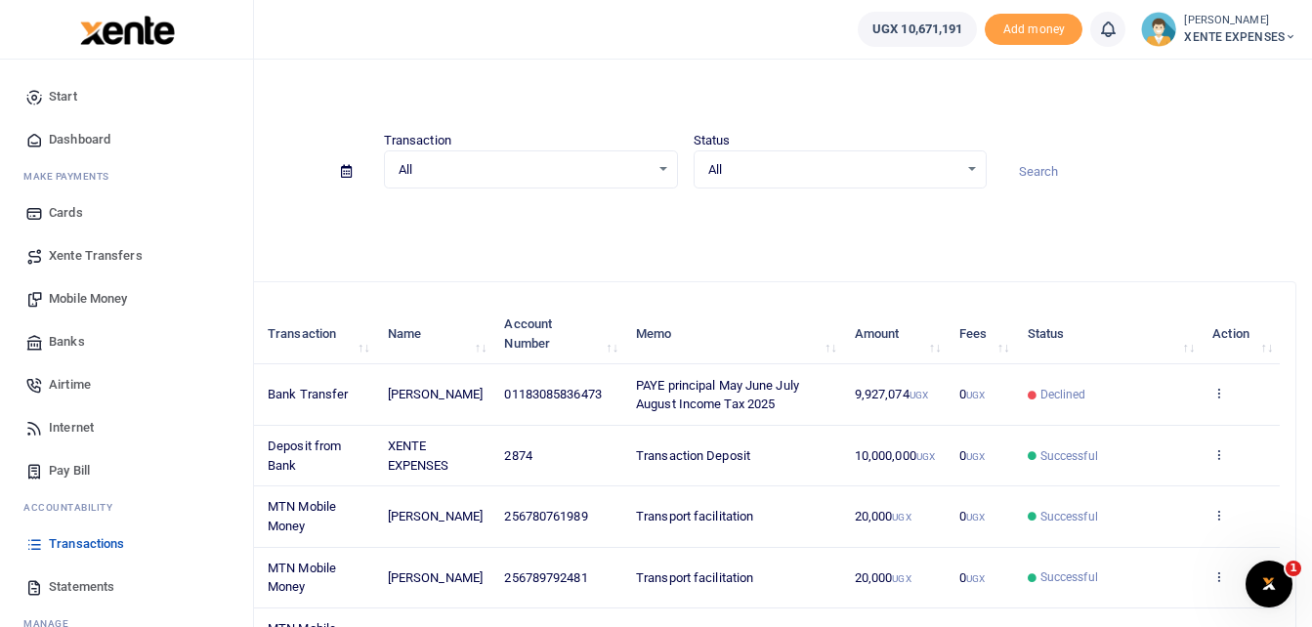
click at [88, 546] on span "Transactions" at bounding box center [86, 544] width 75 height 20
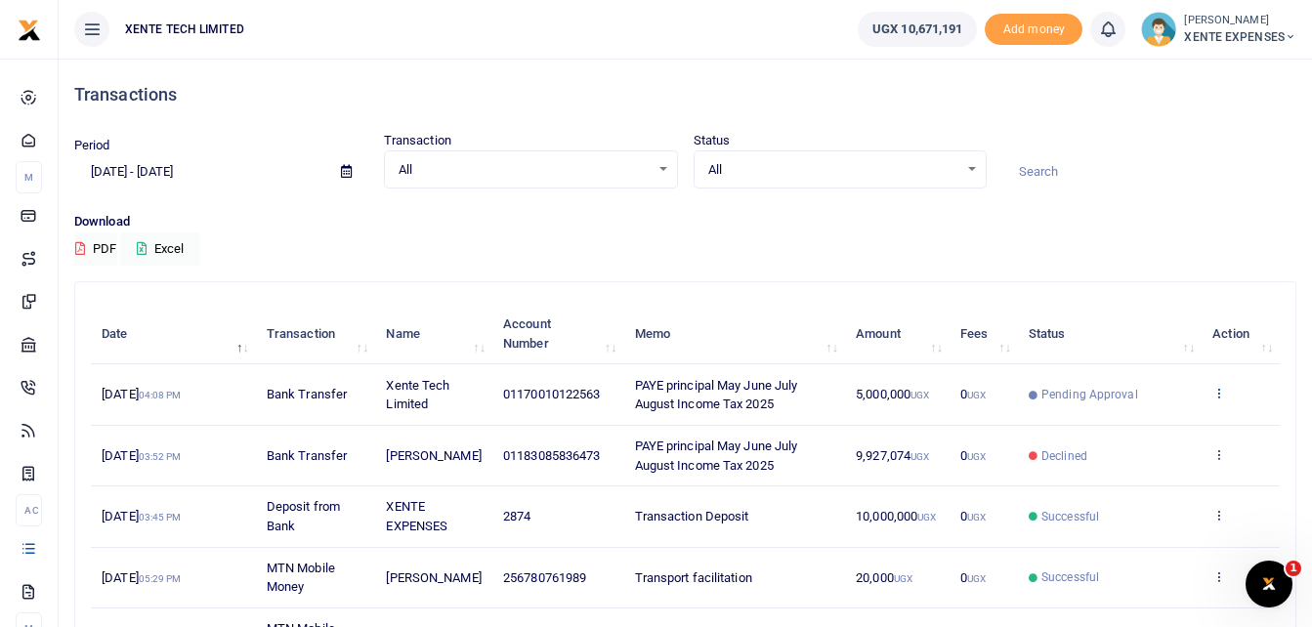
click at [1216, 389] on icon at bounding box center [1218, 393] width 13 height 14
click at [1137, 469] on link "Send again" at bounding box center [1147, 469] width 154 height 27
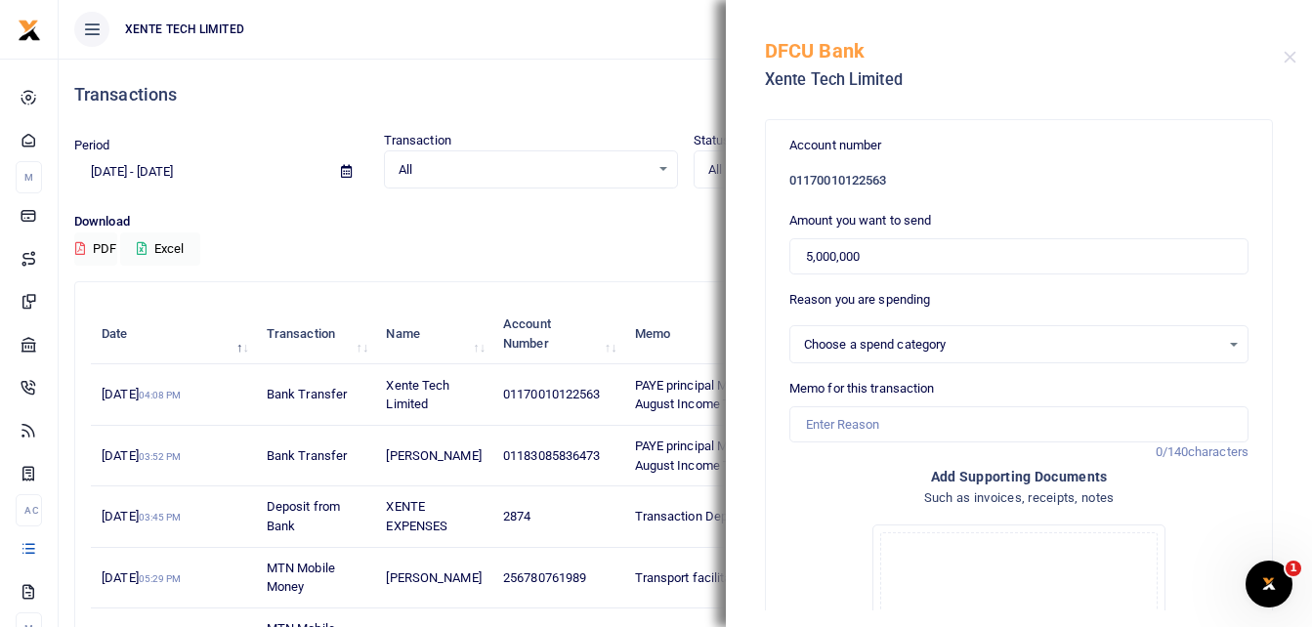
select select "2"
drag, startPoint x: 913, startPoint y: 256, endPoint x: 741, endPoint y: 263, distance: 173.0
click at [747, 261] on div "Account number 01170010122563 Amount you want to send 5,000,000 Reason you are …" at bounding box center [1019, 359] width 586 height 502
type input "4,927,074"
click at [876, 427] on input "Memo for this transaction" at bounding box center [1018, 424] width 459 height 37
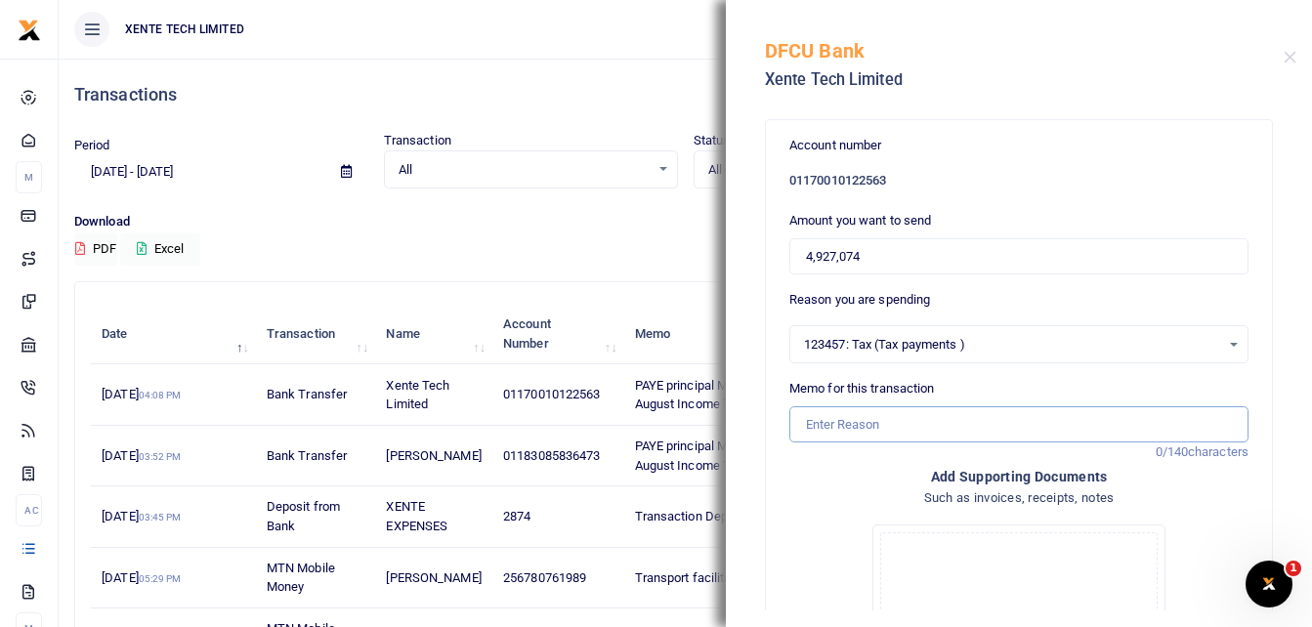
type input "PAYE principal May June July August Income Tax 2025"
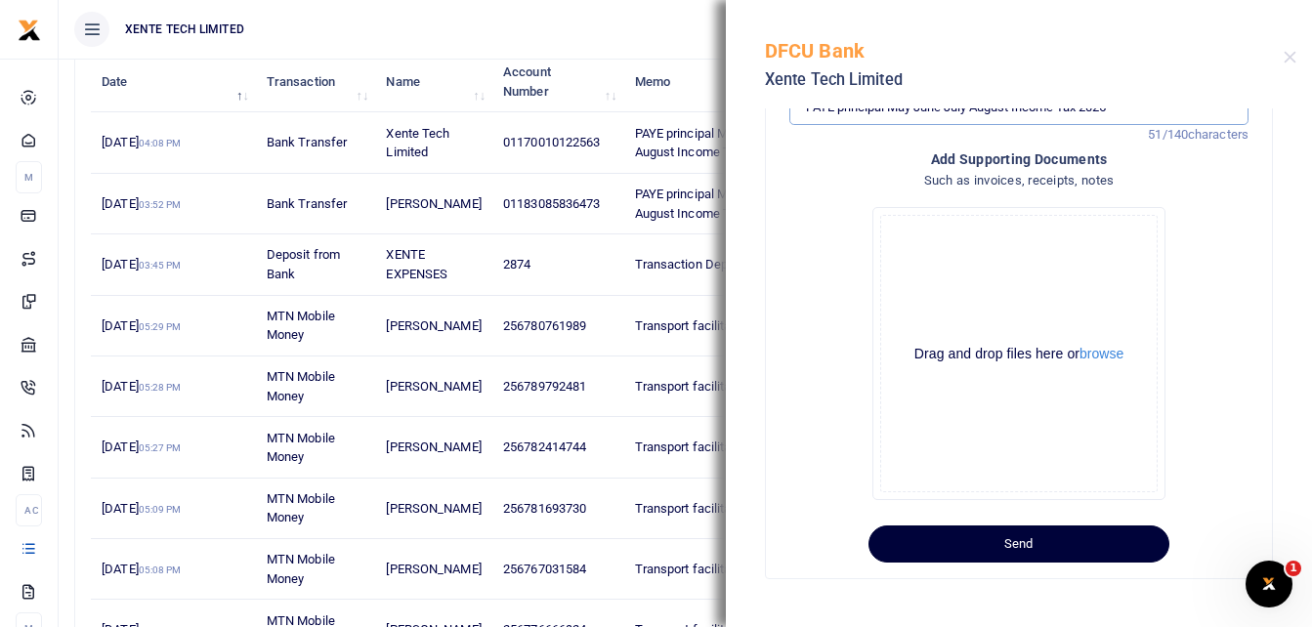
scroll to position [293, 0]
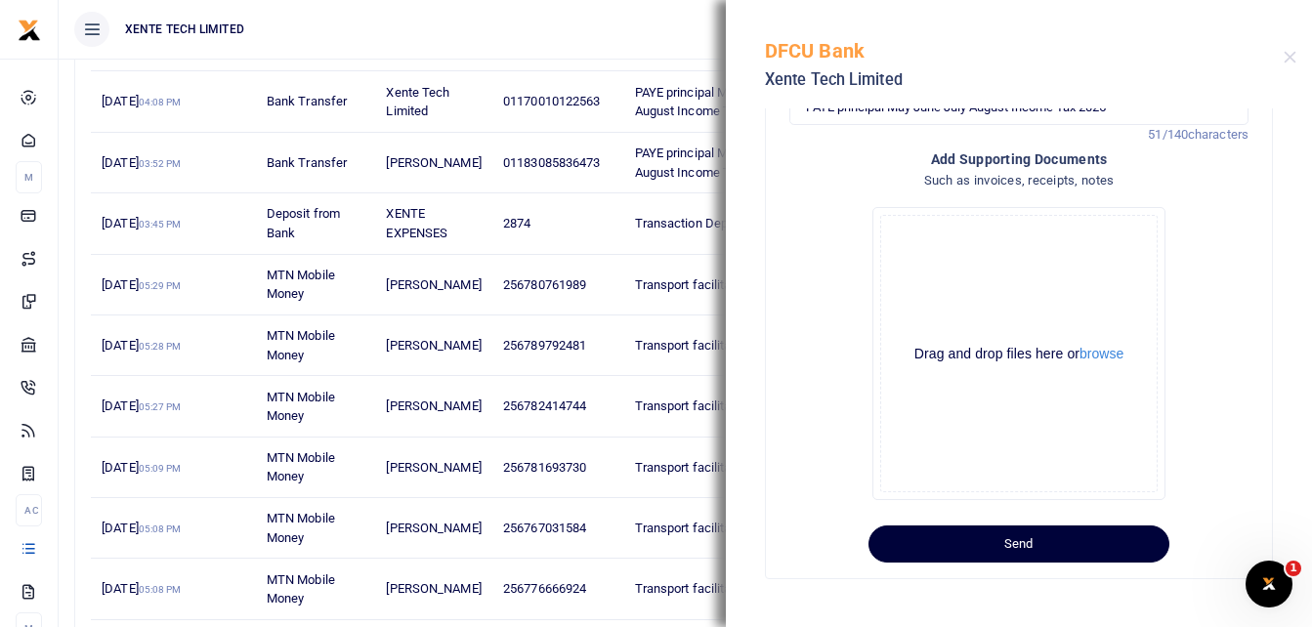
click at [956, 545] on button "Send" at bounding box center [1018, 544] width 301 height 37
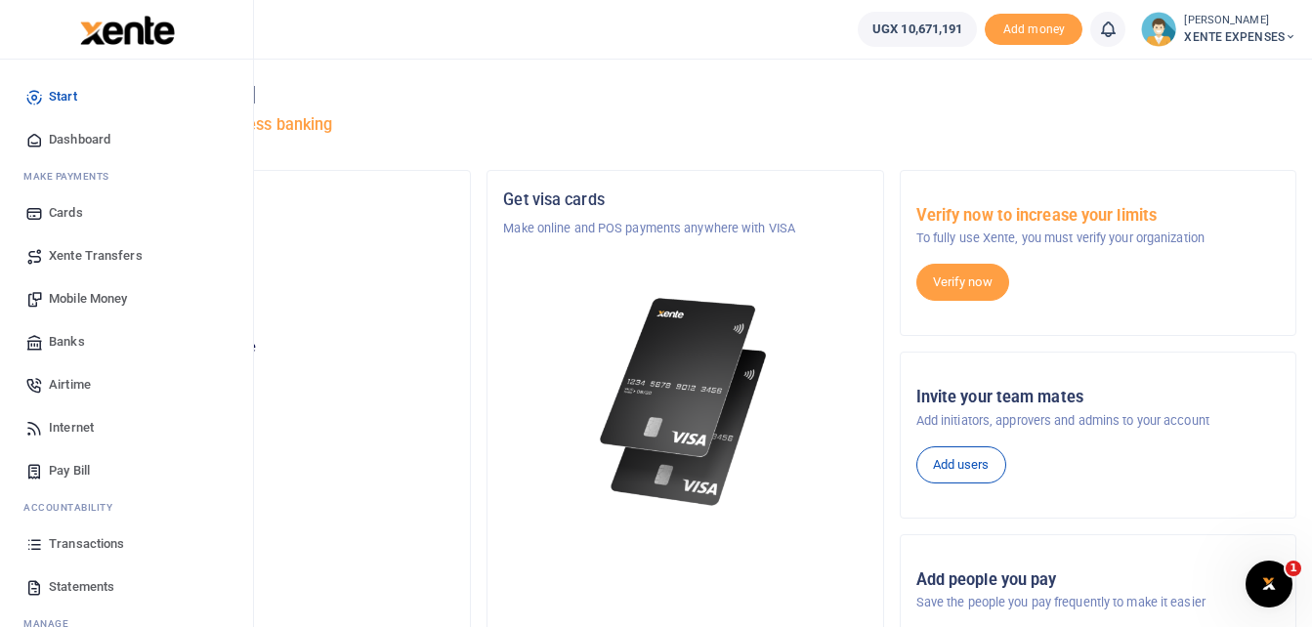
click at [79, 546] on span "Transactions" at bounding box center [86, 544] width 75 height 20
